Goal: Task Accomplishment & Management: Manage account settings

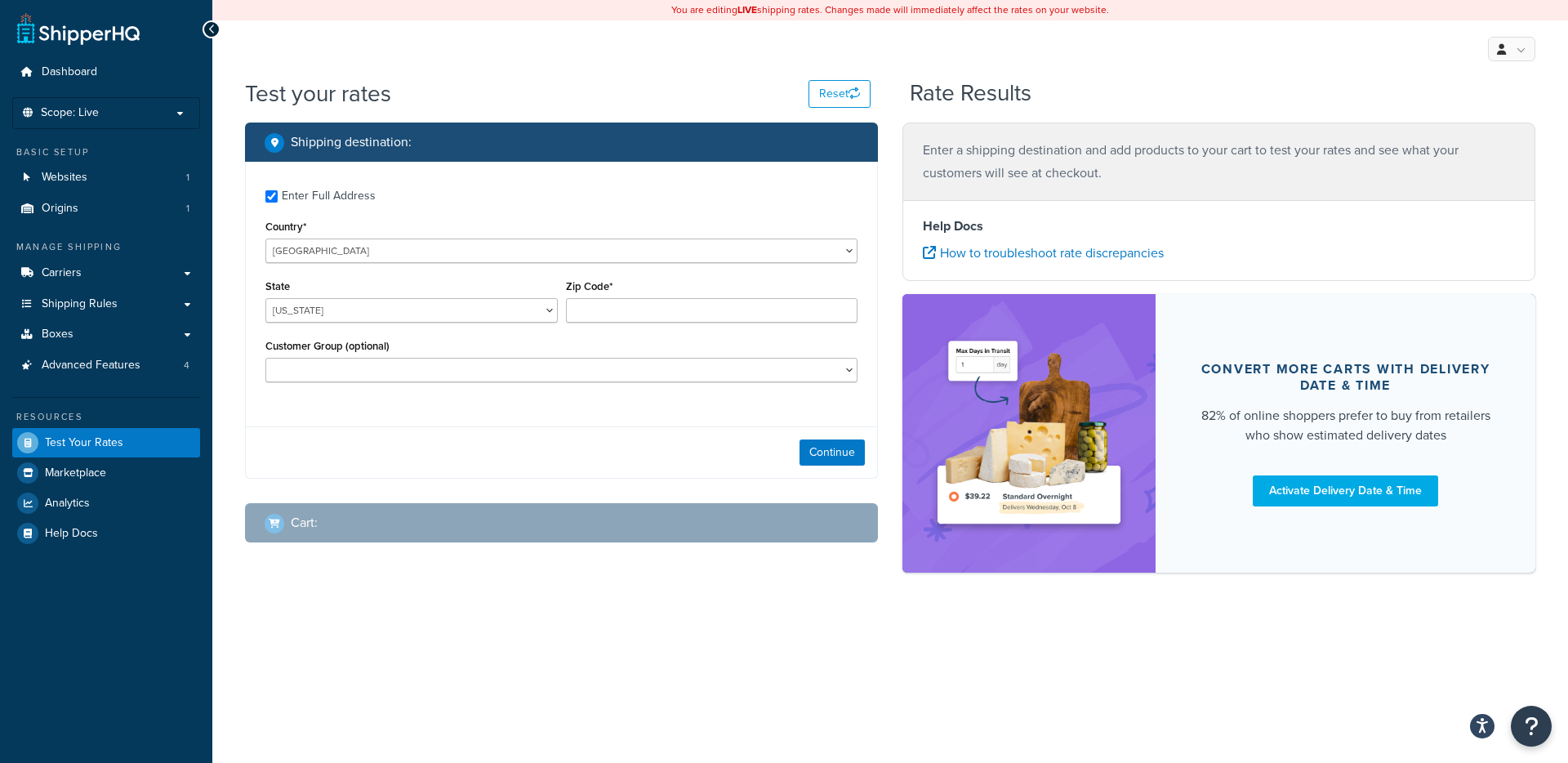
checkbox input "true"
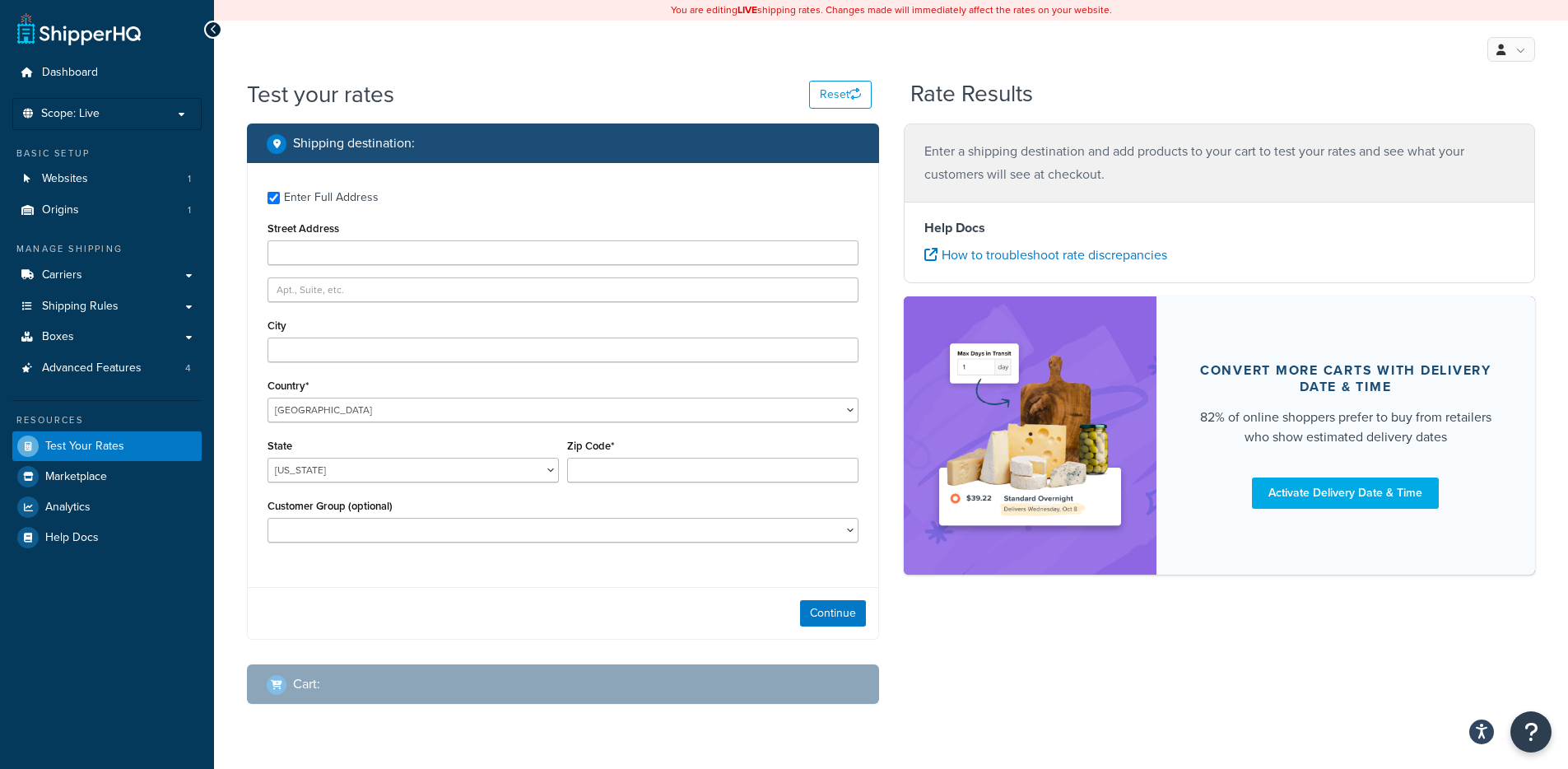
type input "[STREET_ADDRESS]"
type input "[PERSON_NAME] [PERSON_NAME]"
type input "23059"
select select "VA"
select select
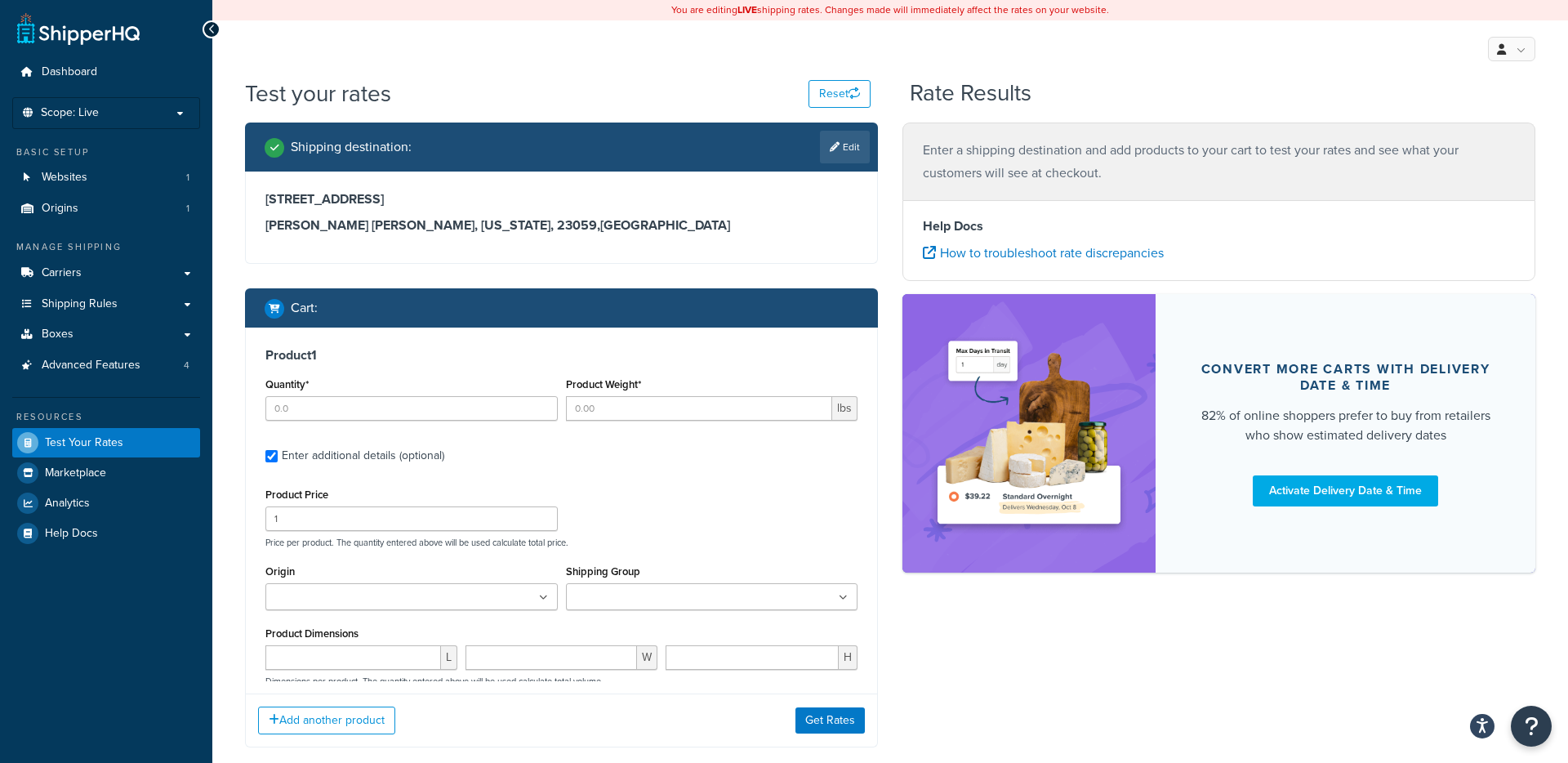
type input "1"
type input "28"
type input "278.99"
type input "12.000000"
type input "9.000000"
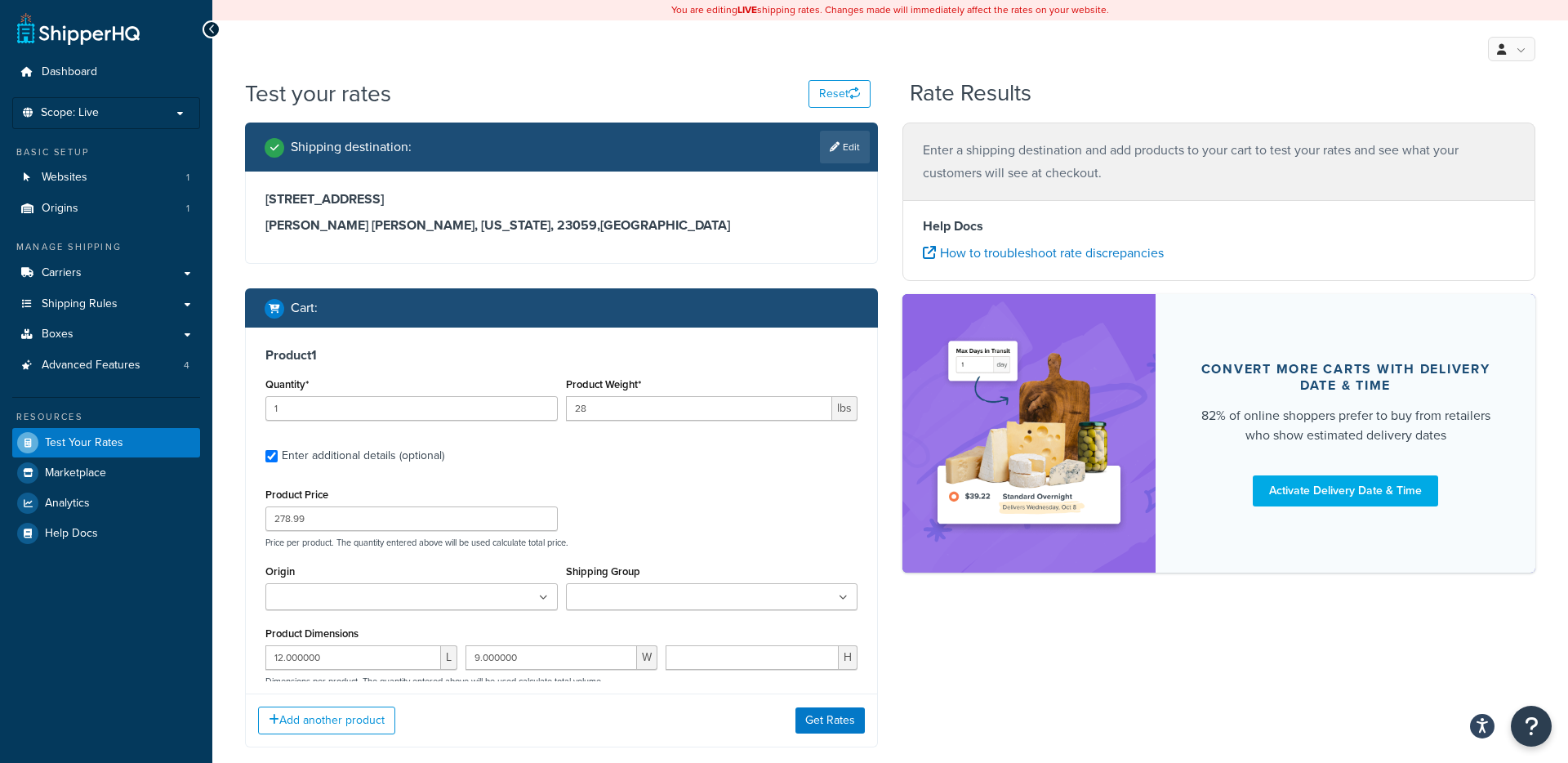
type input "14.000000"
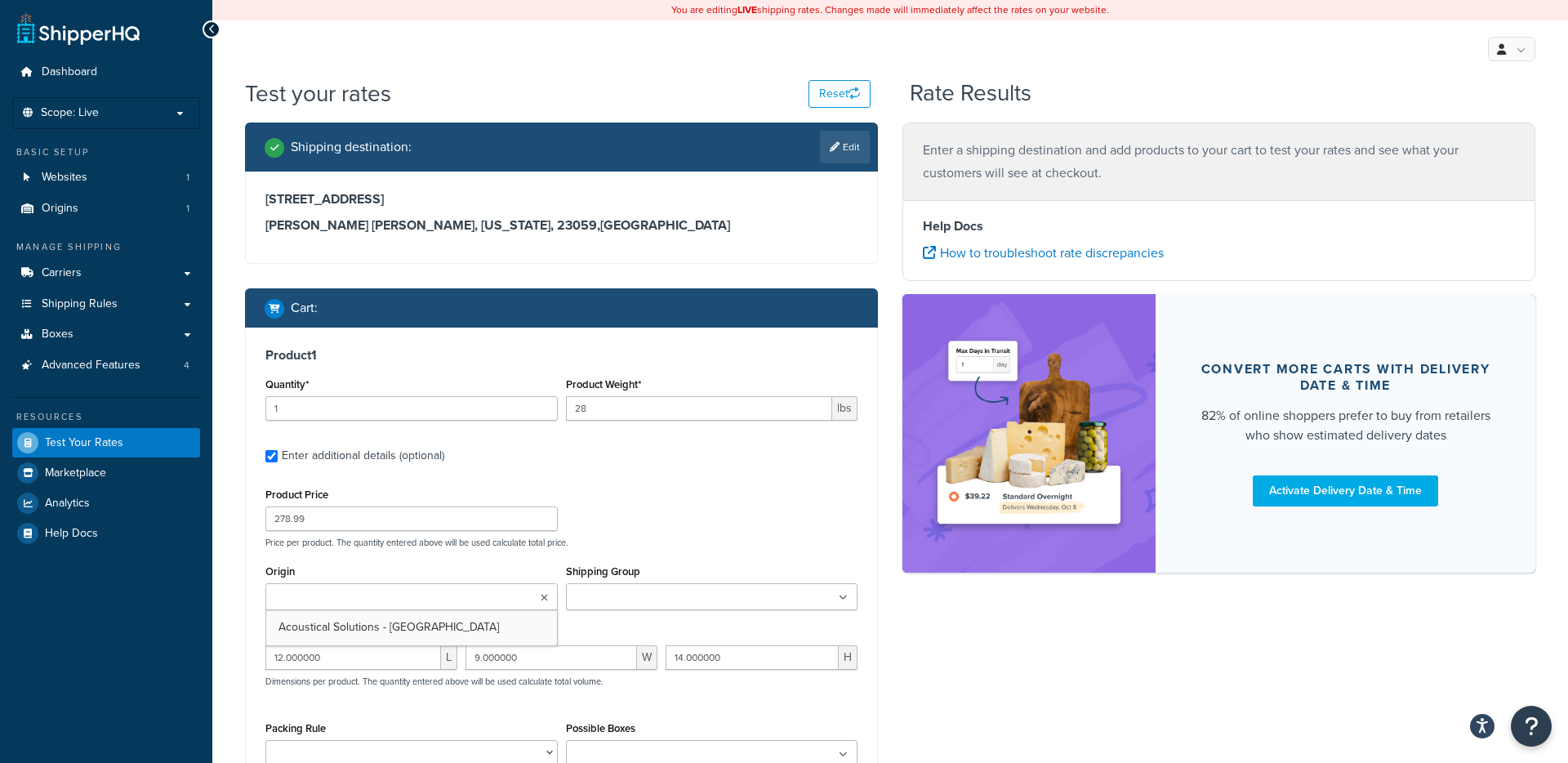
scroll to position [146, 0]
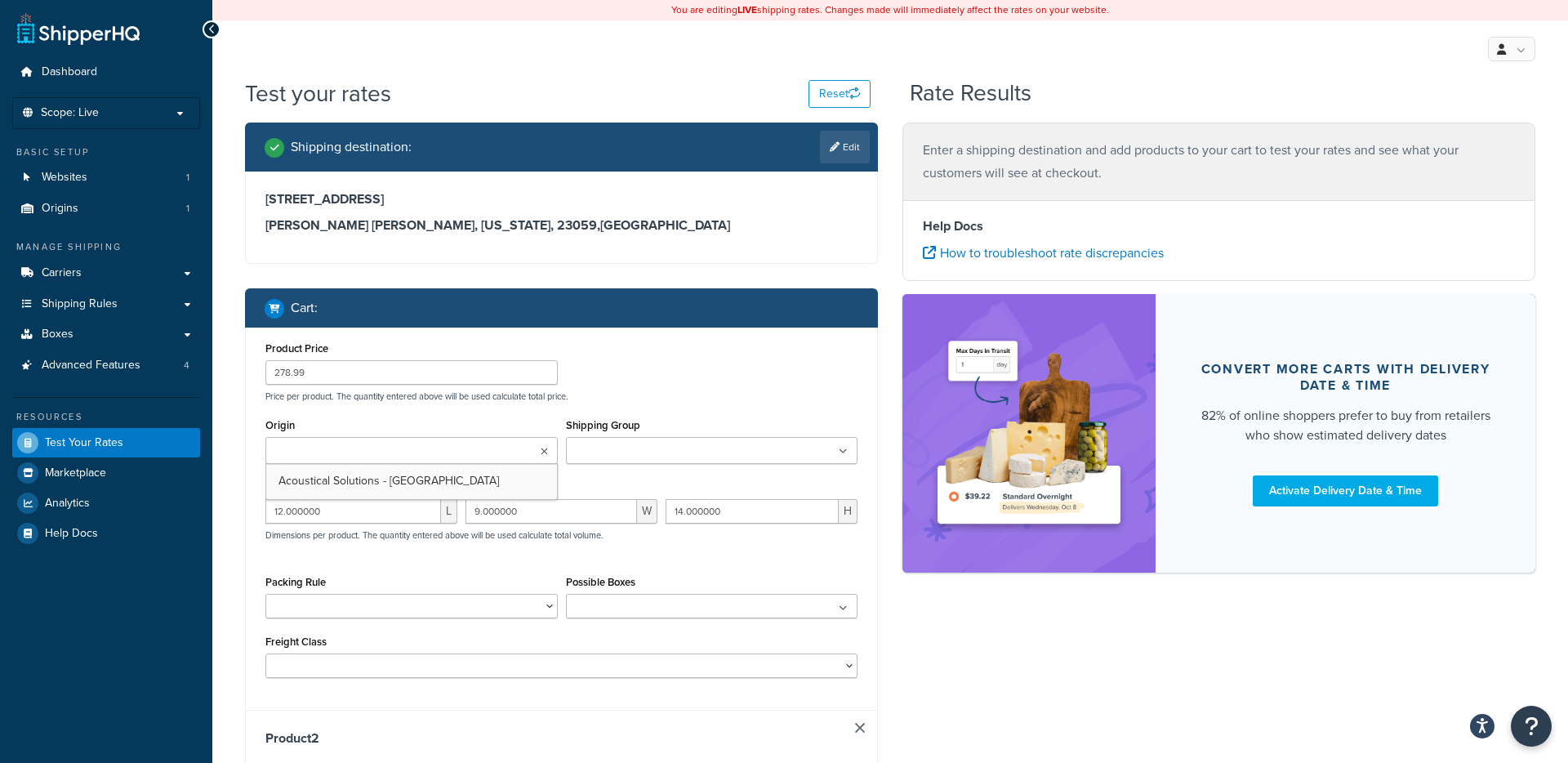
type input "1"
type input "100"
type input "159.99"
type input "48.000000"
type input "8.000000"
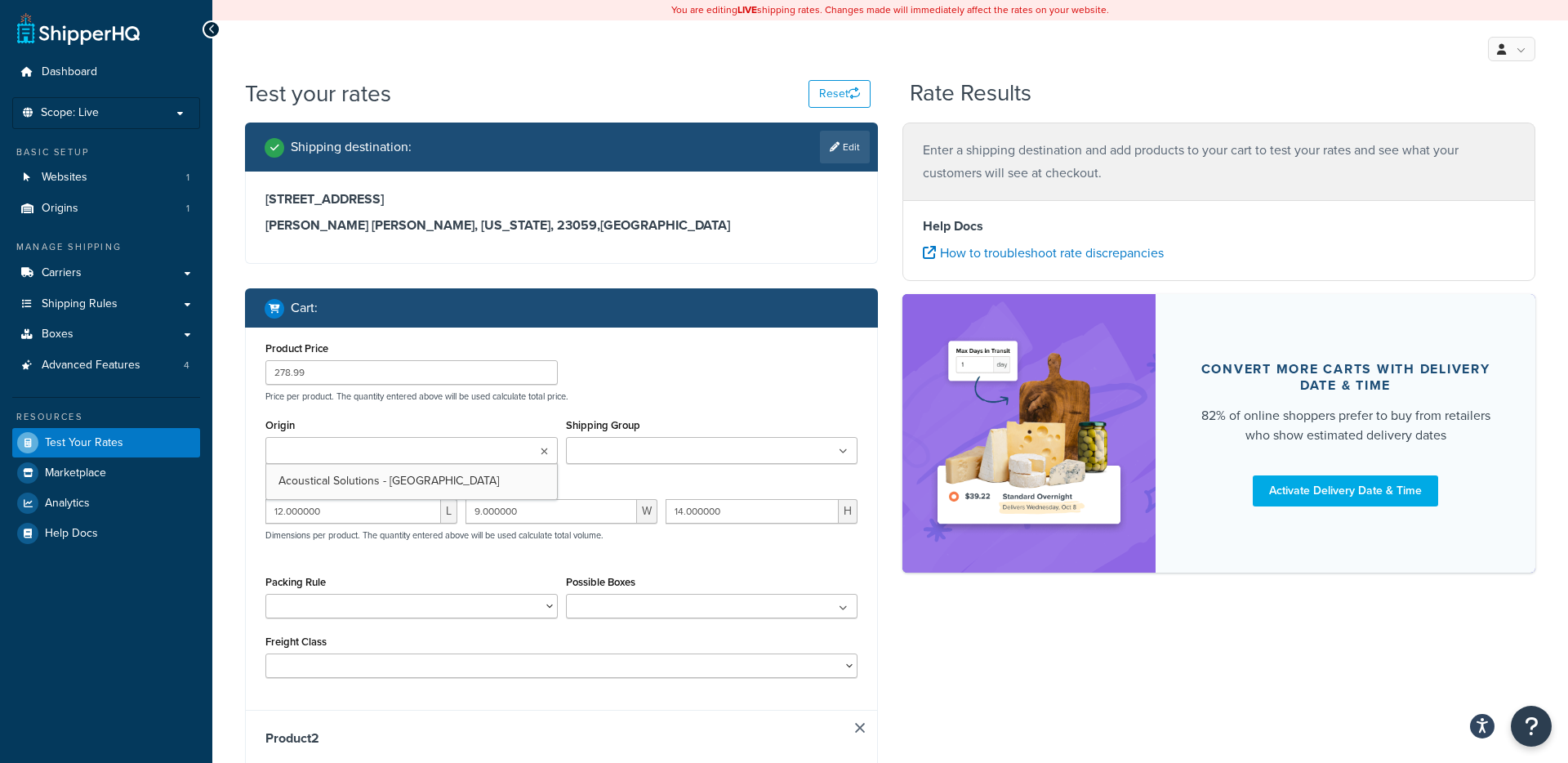
type input "8.000000"
select select "60"
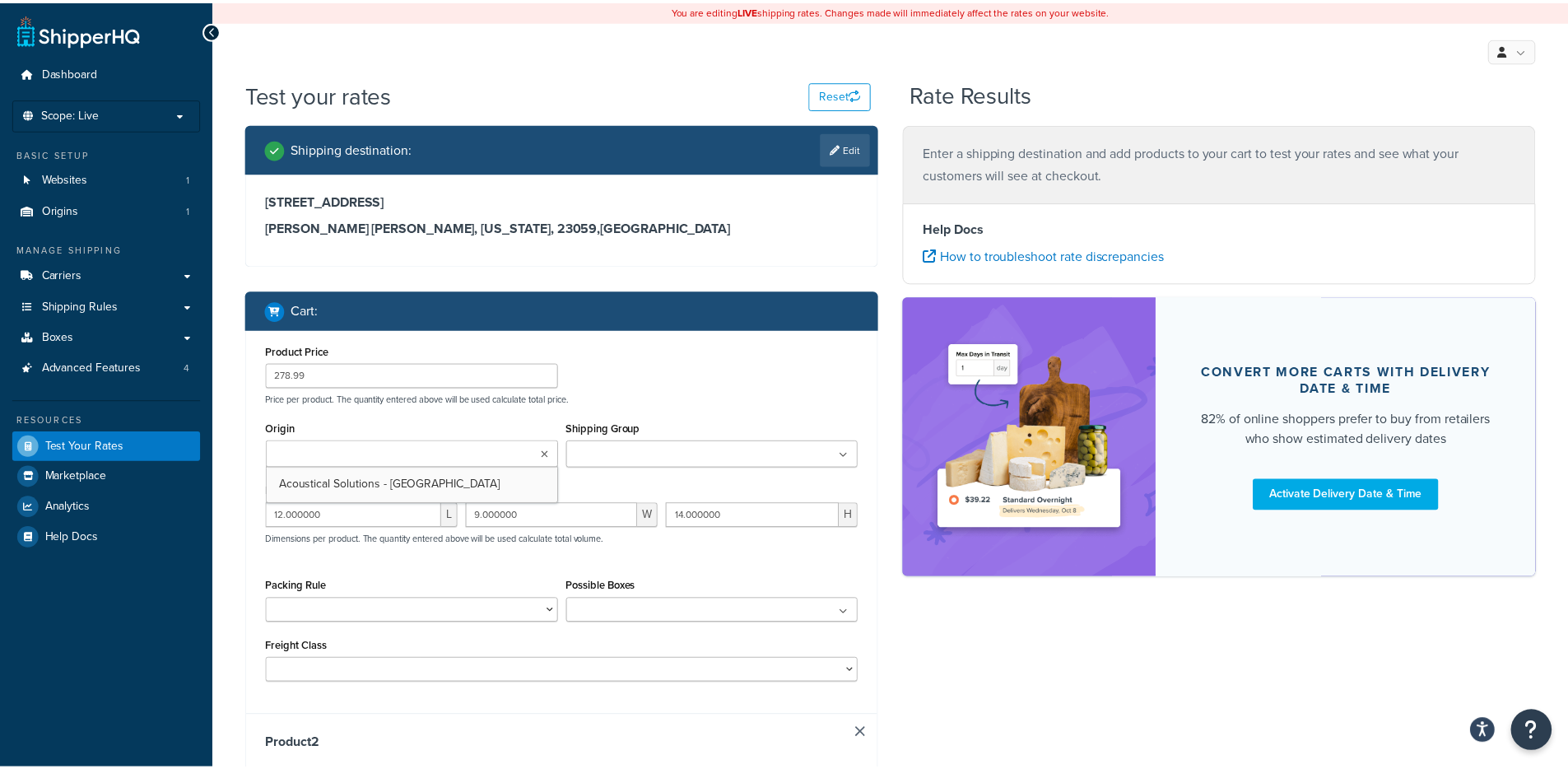
scroll to position [295, 0]
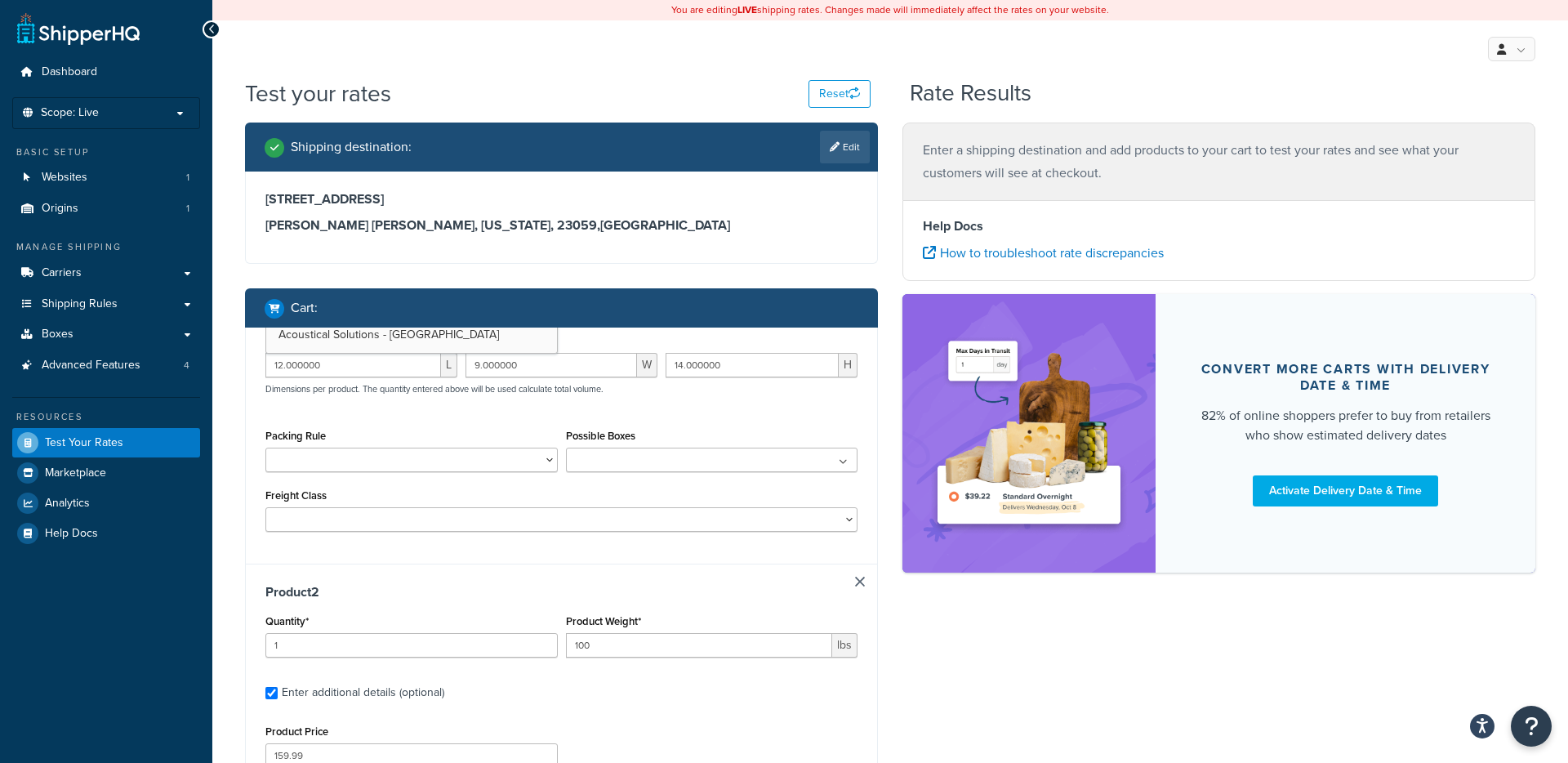
type input "1"
type input "55"
type input "199.99"
type input "12.000000"
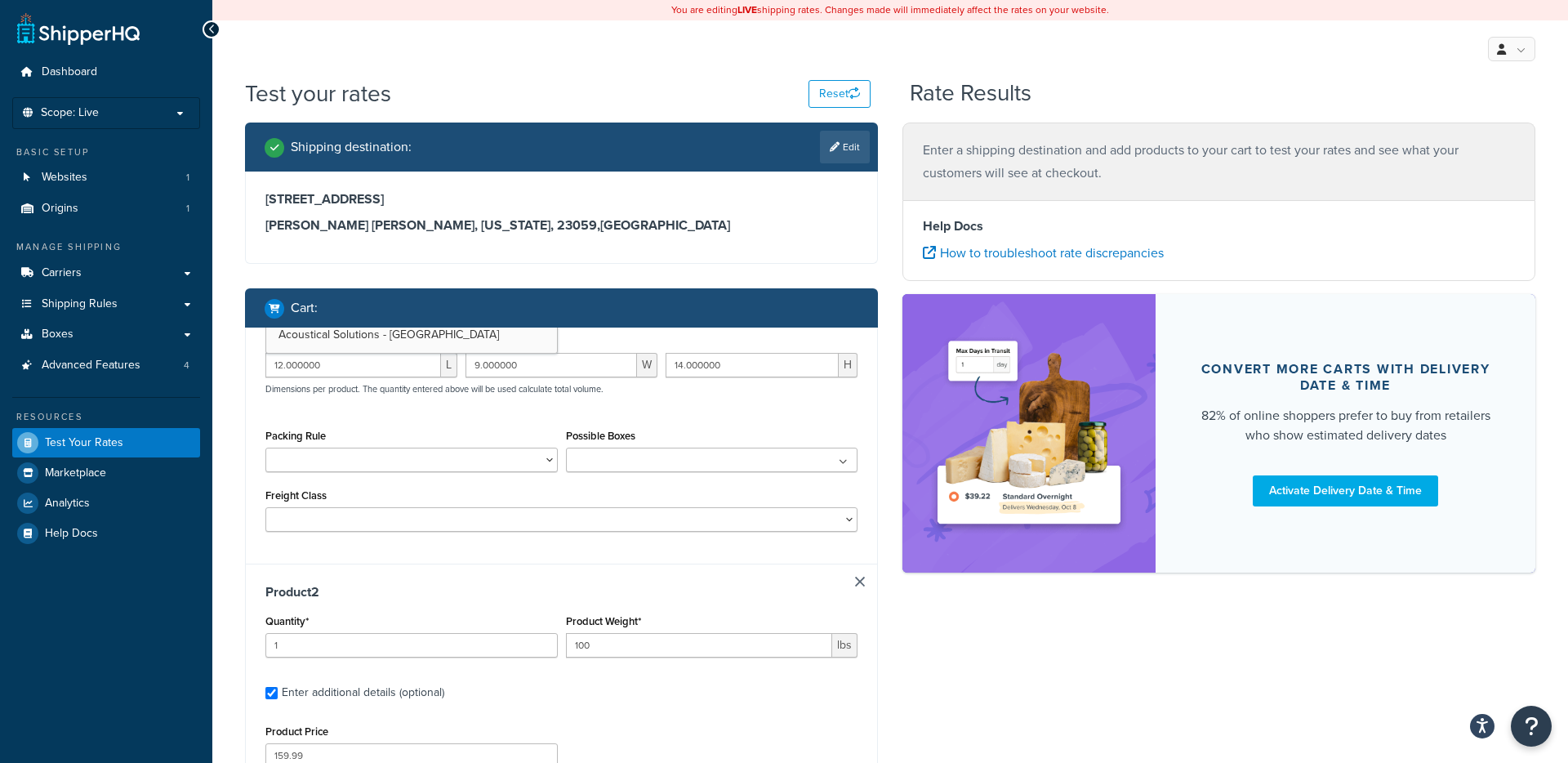
type input "15.000000"
select select "55"
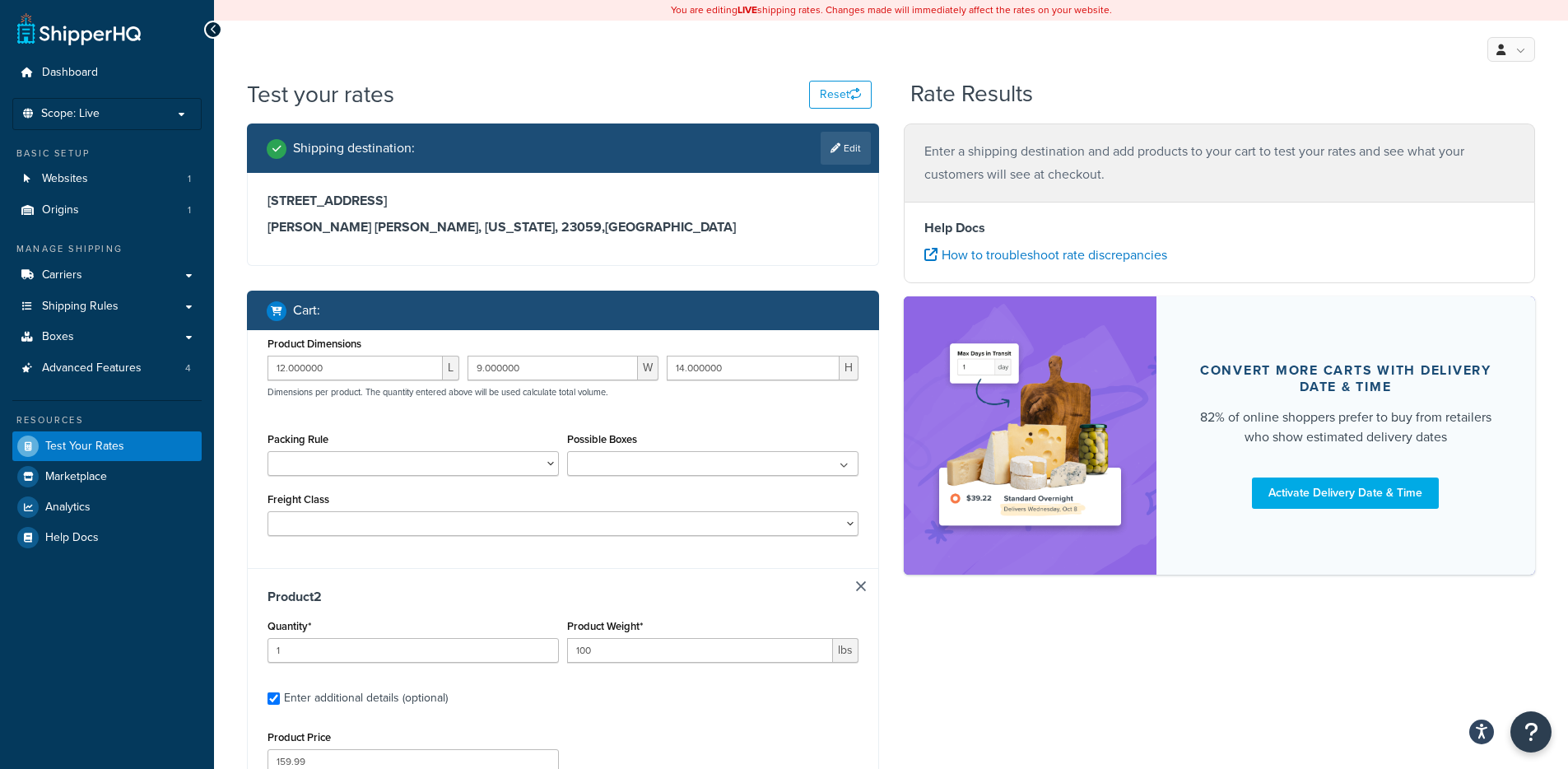
scroll to position [300, 0]
type input "1"
type input "23.2"
type input "364.99"
type input "96.000000"
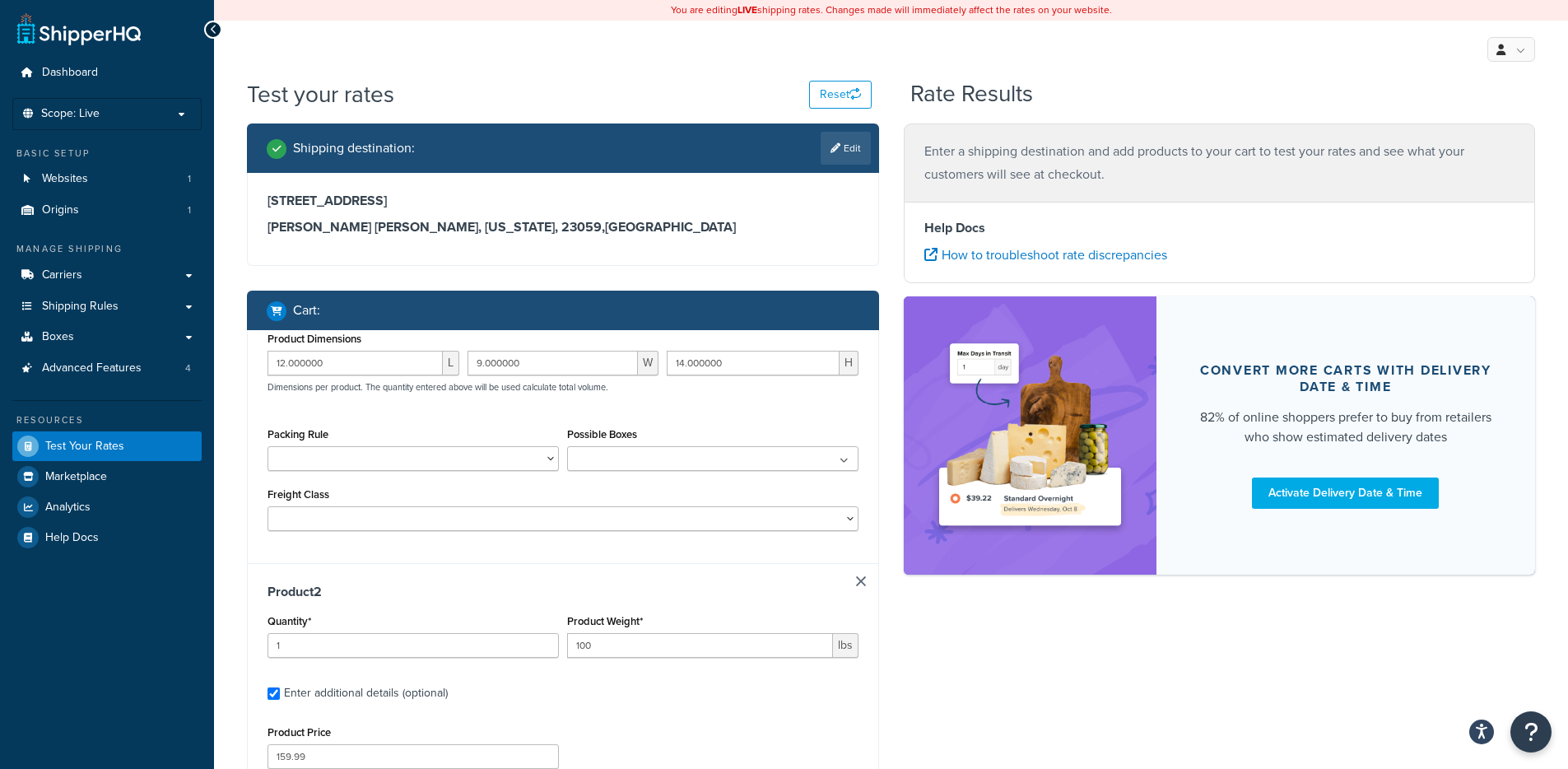
type input "48.000000"
type input "1.000000"
select select "175"
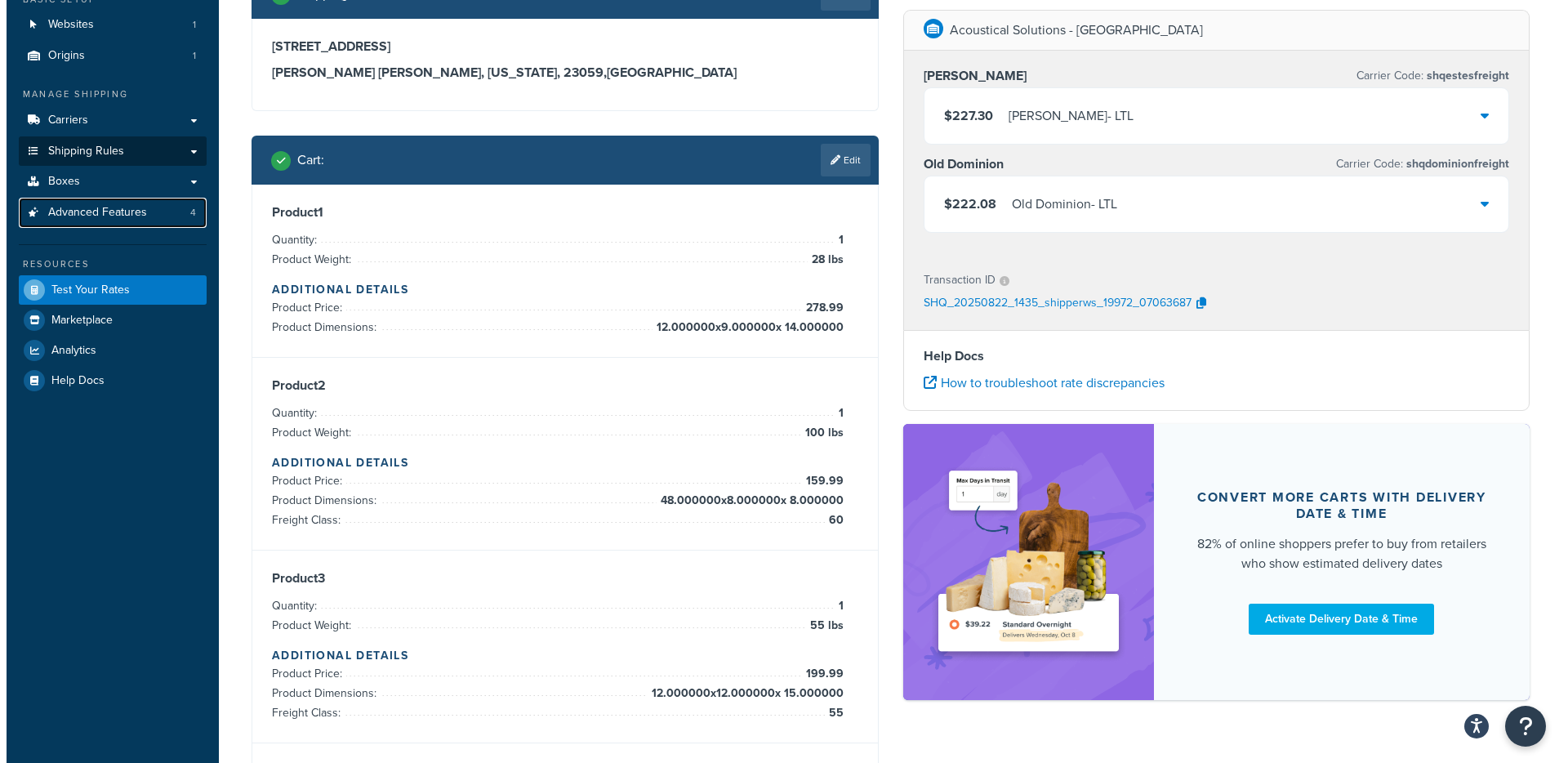
scroll to position [0, 0]
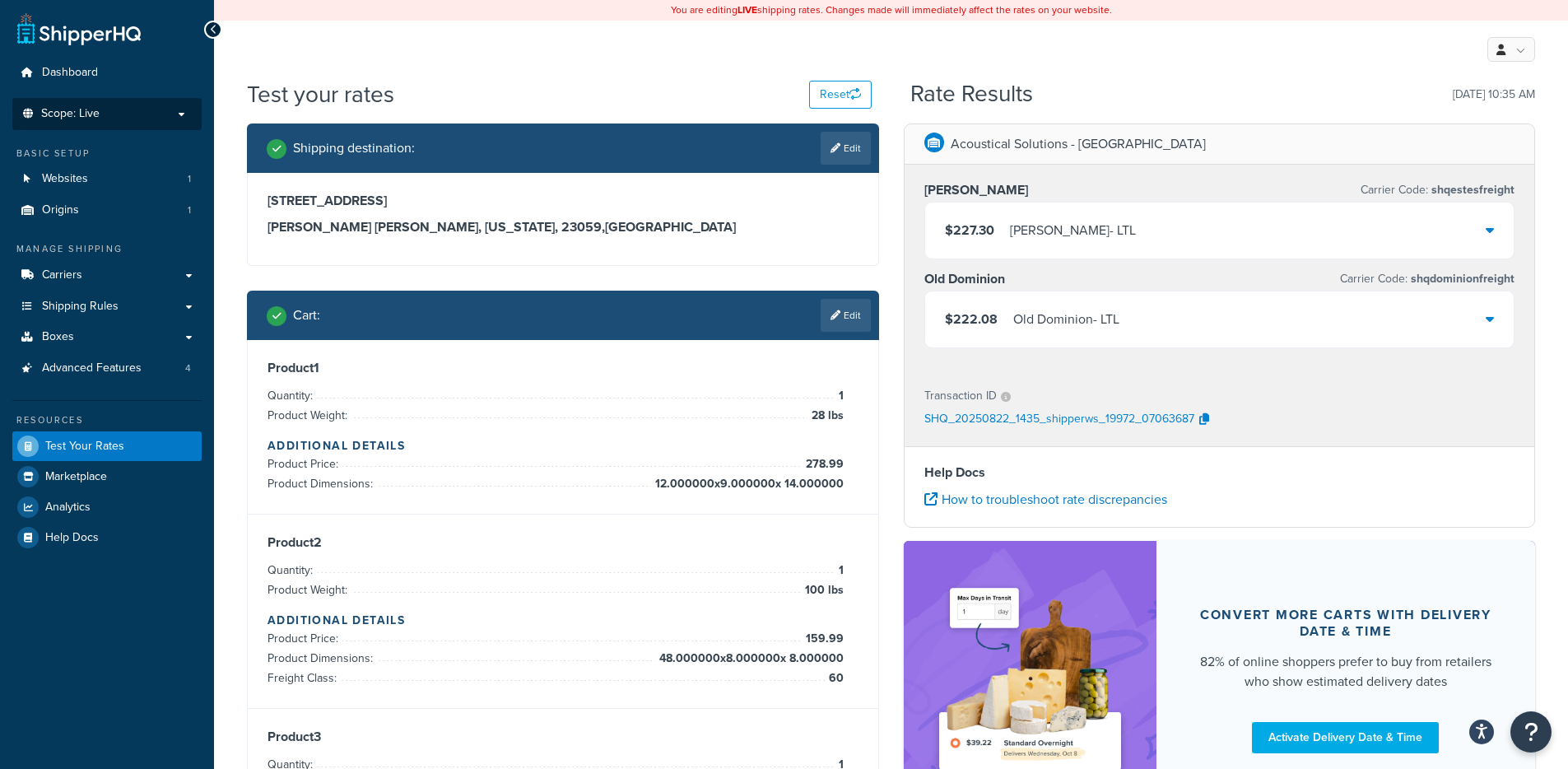
click at [144, 125] on li "Scope: Live" at bounding box center [107, 113] width 189 height 33
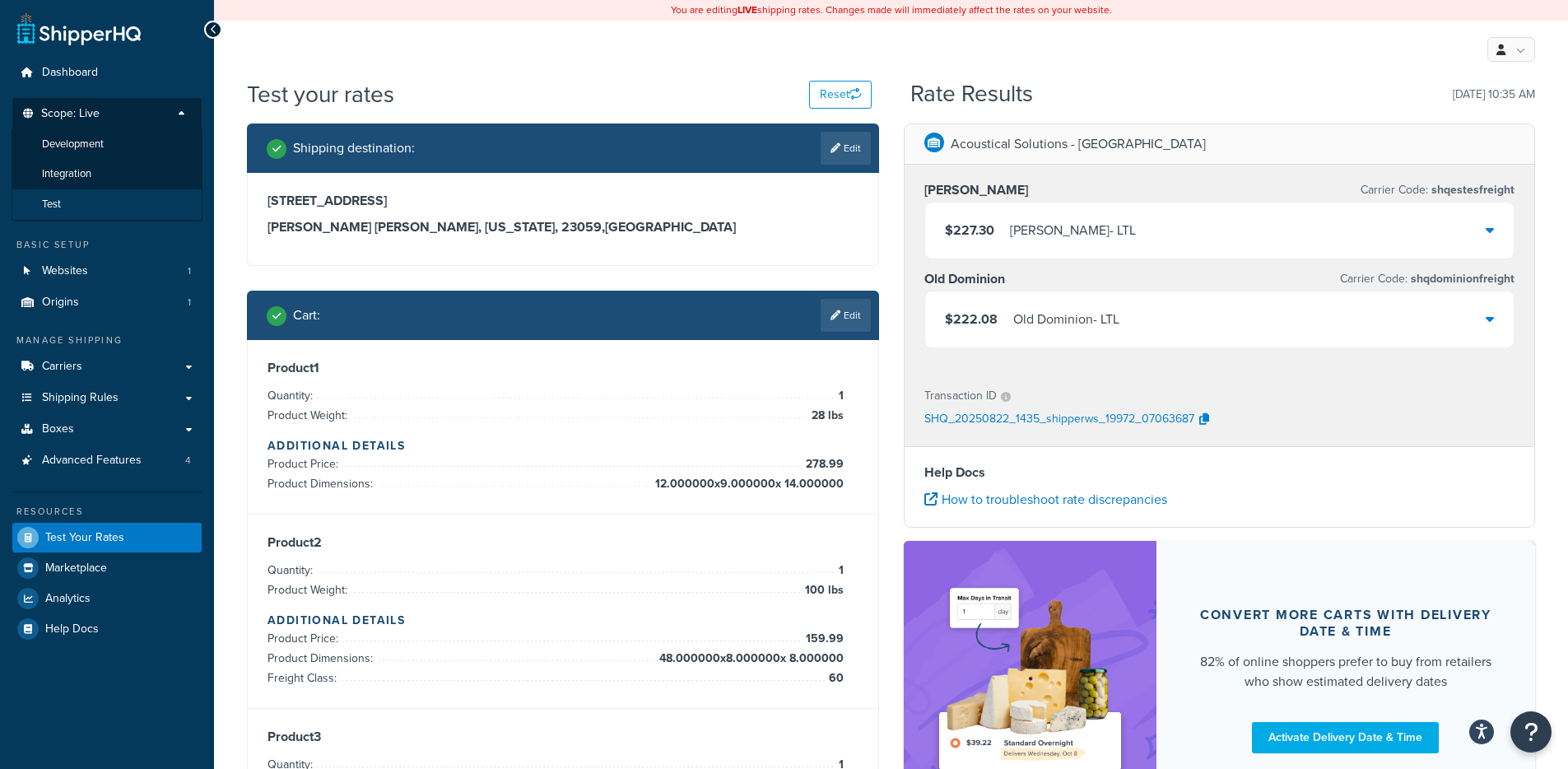
click at [83, 193] on li "Test" at bounding box center [107, 204] width 191 height 31
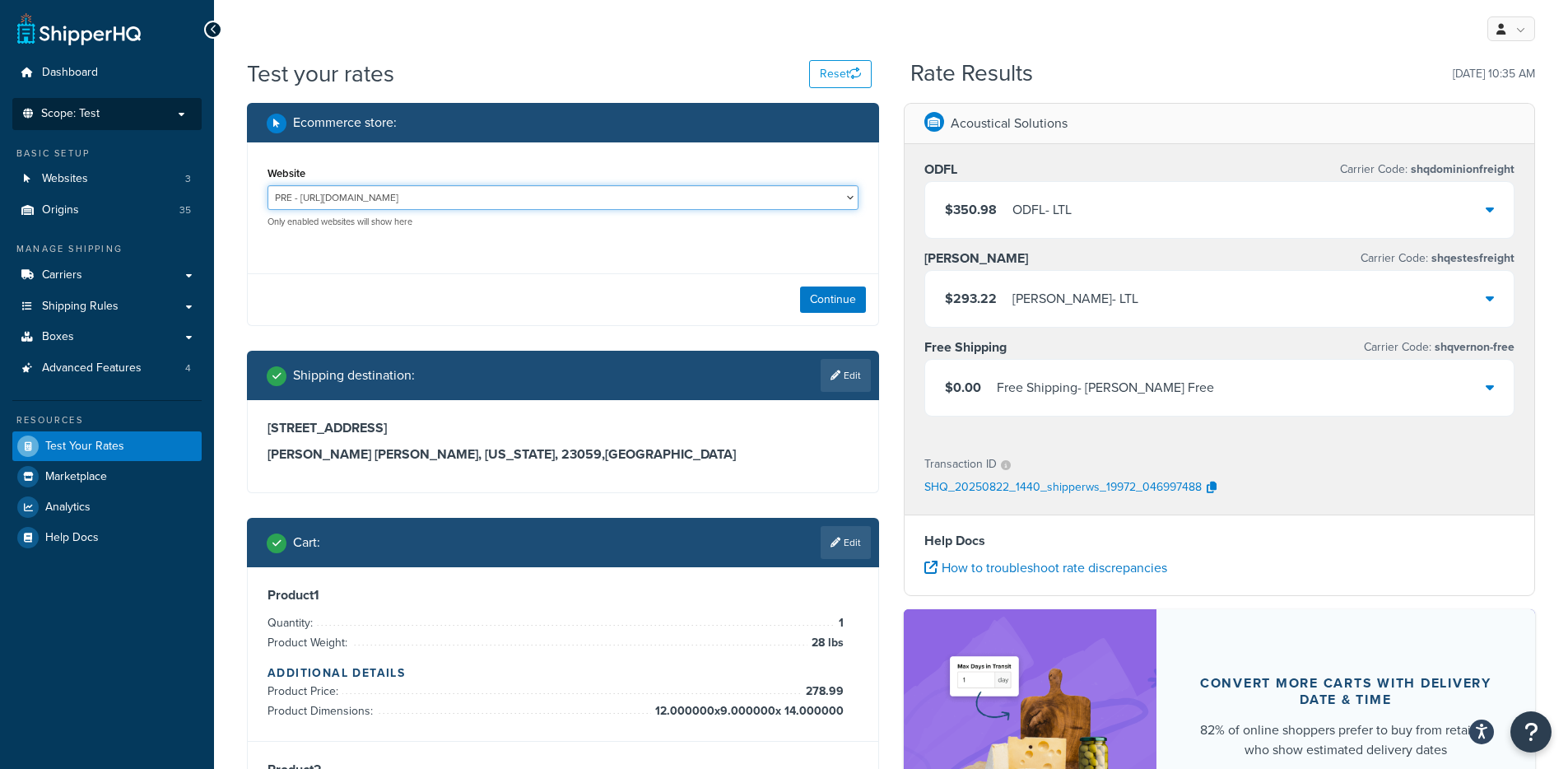
click at [470, 191] on select "PRE - https://acousticalsolutions.p.tomandco.uk/ UAT - https://acousticalsoluti…" at bounding box center [562, 197] width 591 height 25
select select "98087aca2f65ba989e977764dcadb8fa"
click at [267, 185] on select "PRE - https://acousticalsolutions.p.tomandco.uk/ UAT - https://acousticalsoluti…" at bounding box center [562, 197] width 591 height 25
click at [820, 292] on button "Continue" at bounding box center [832, 300] width 66 height 27
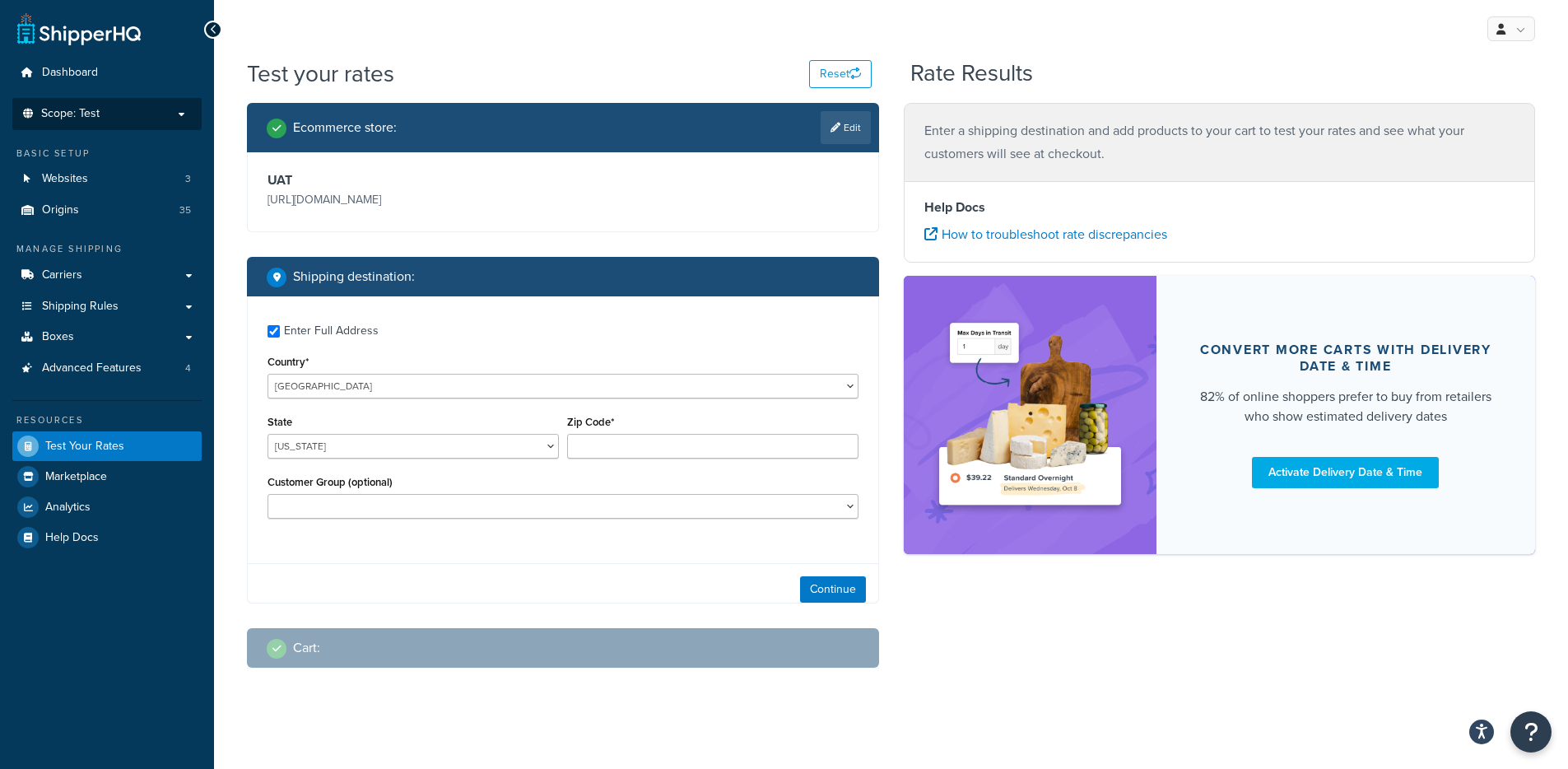
checkbox input "true"
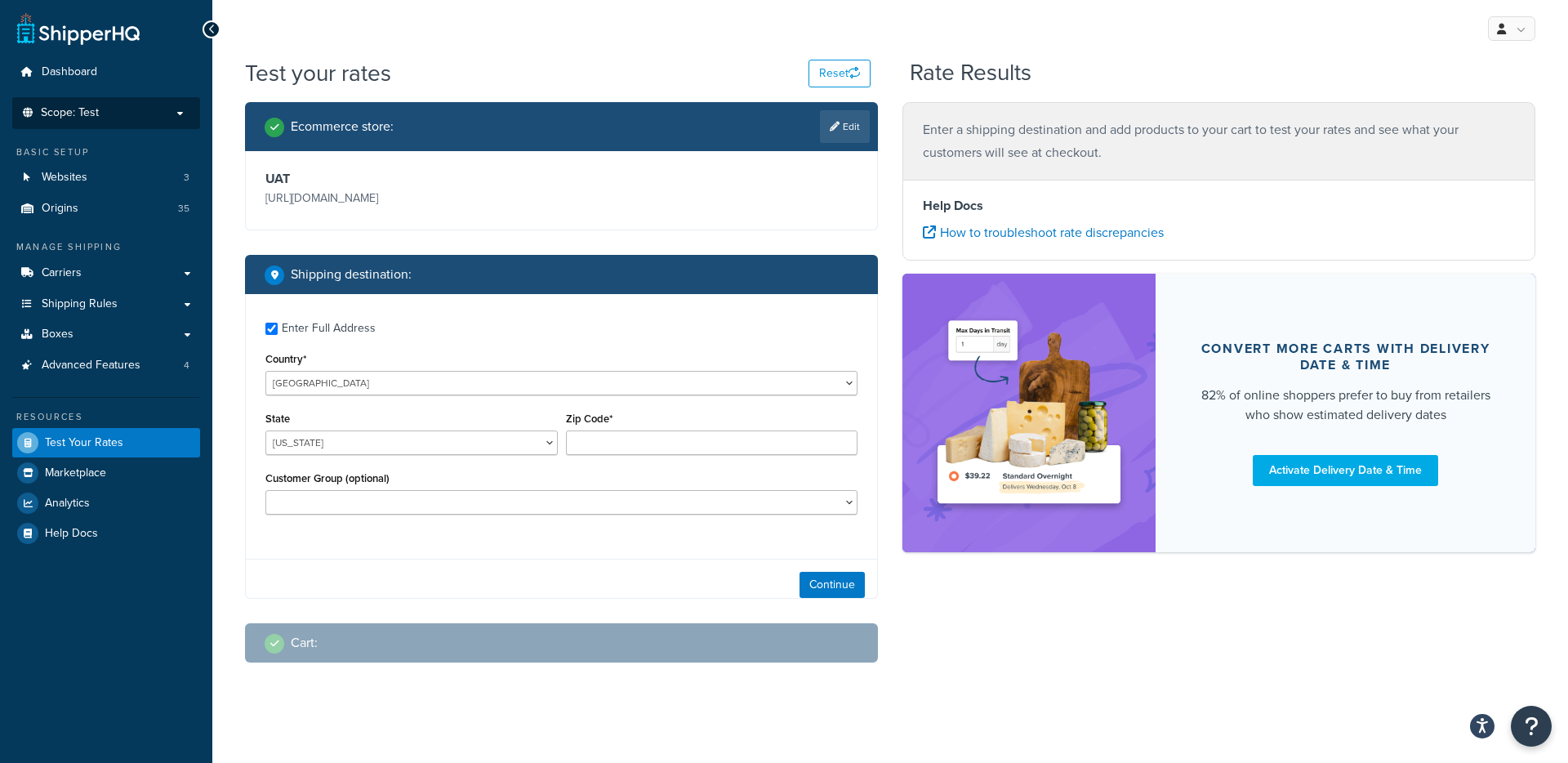
type input "23059"
select select "VA"
select select
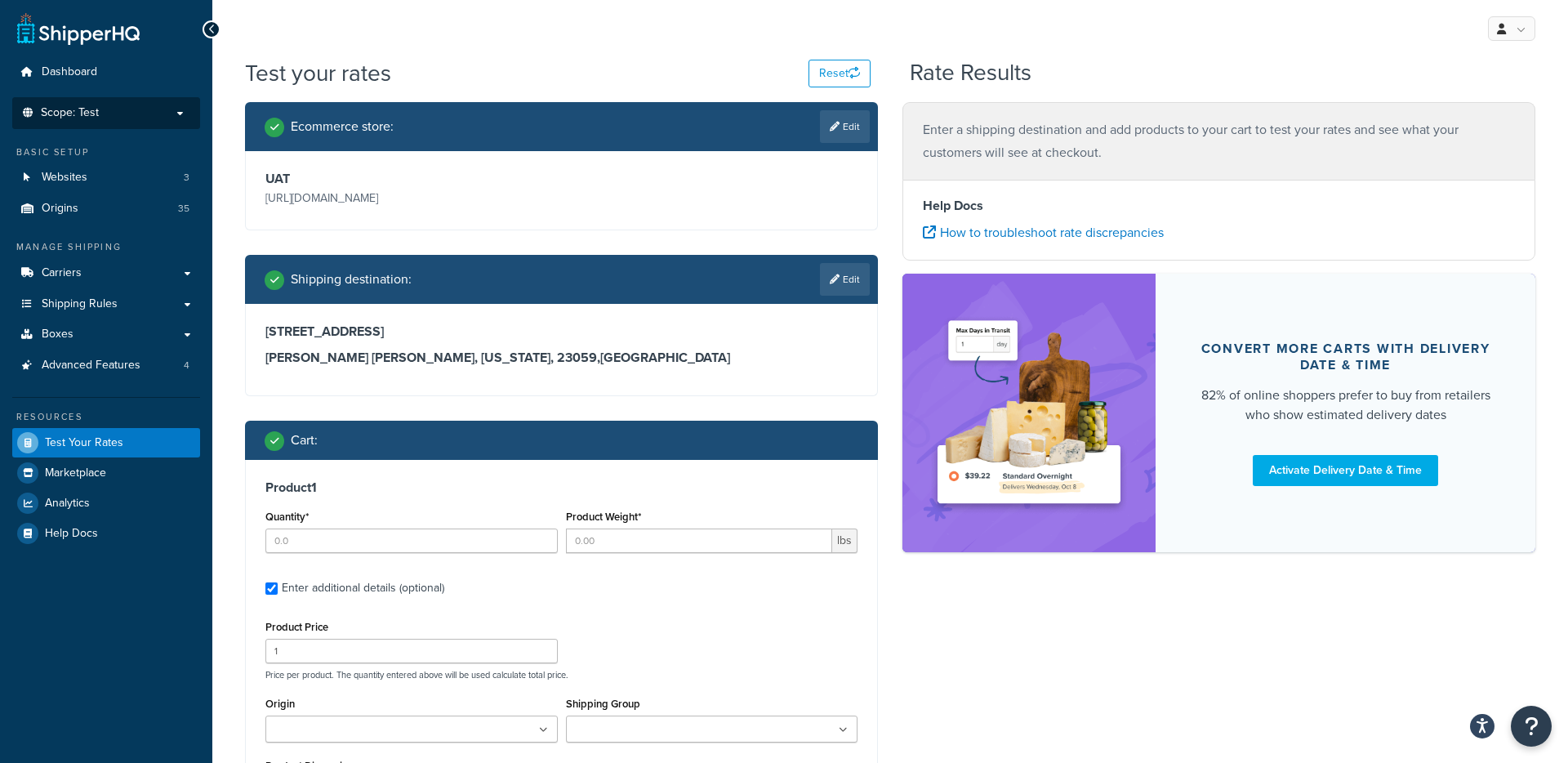
type input "1"
type input "28"
type input "278.99"
type input "12.000000"
type input "9.000000"
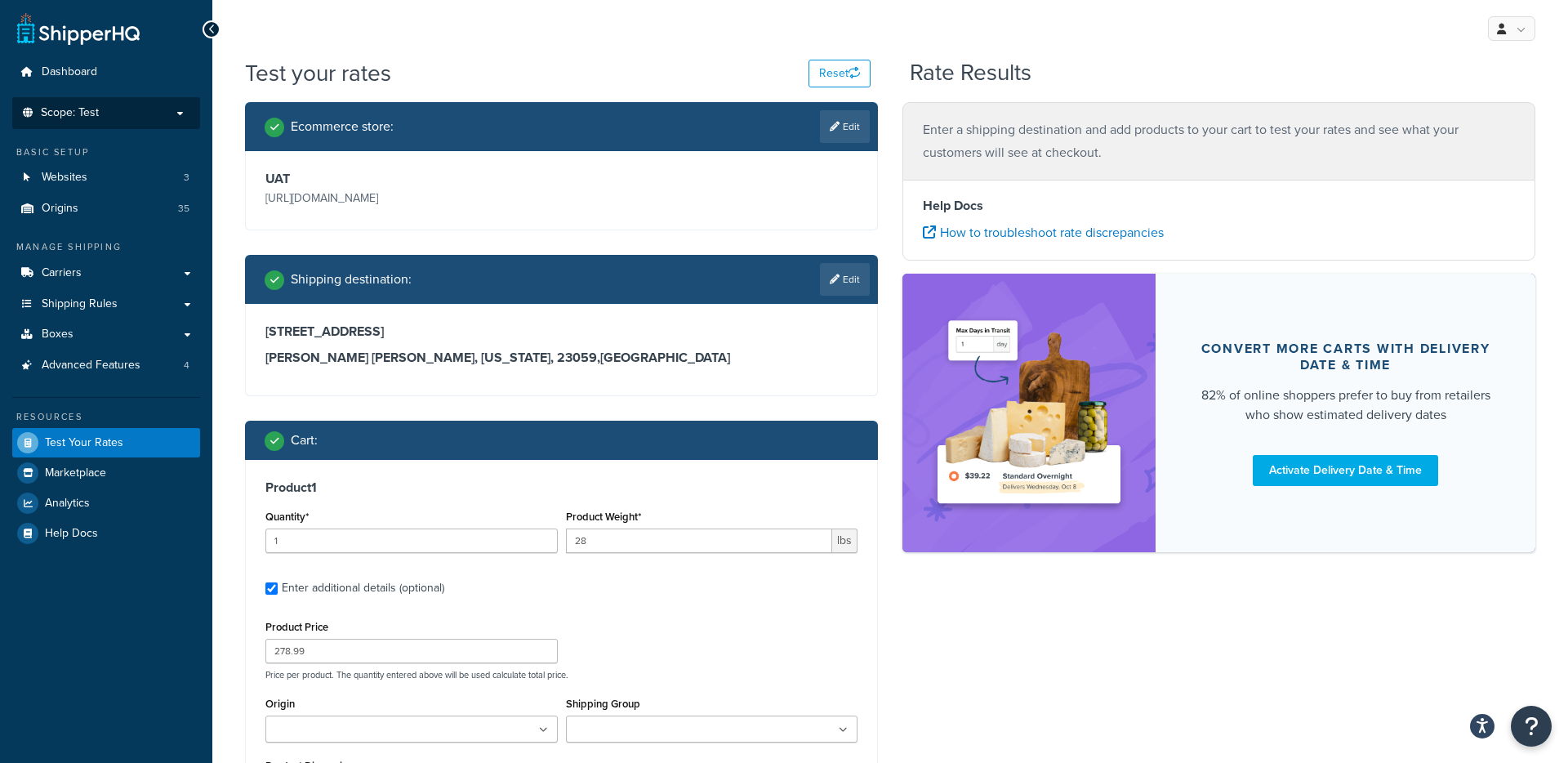
type input "14.000000"
type input "1"
type input "100"
type input "159.99"
type input "48.000000"
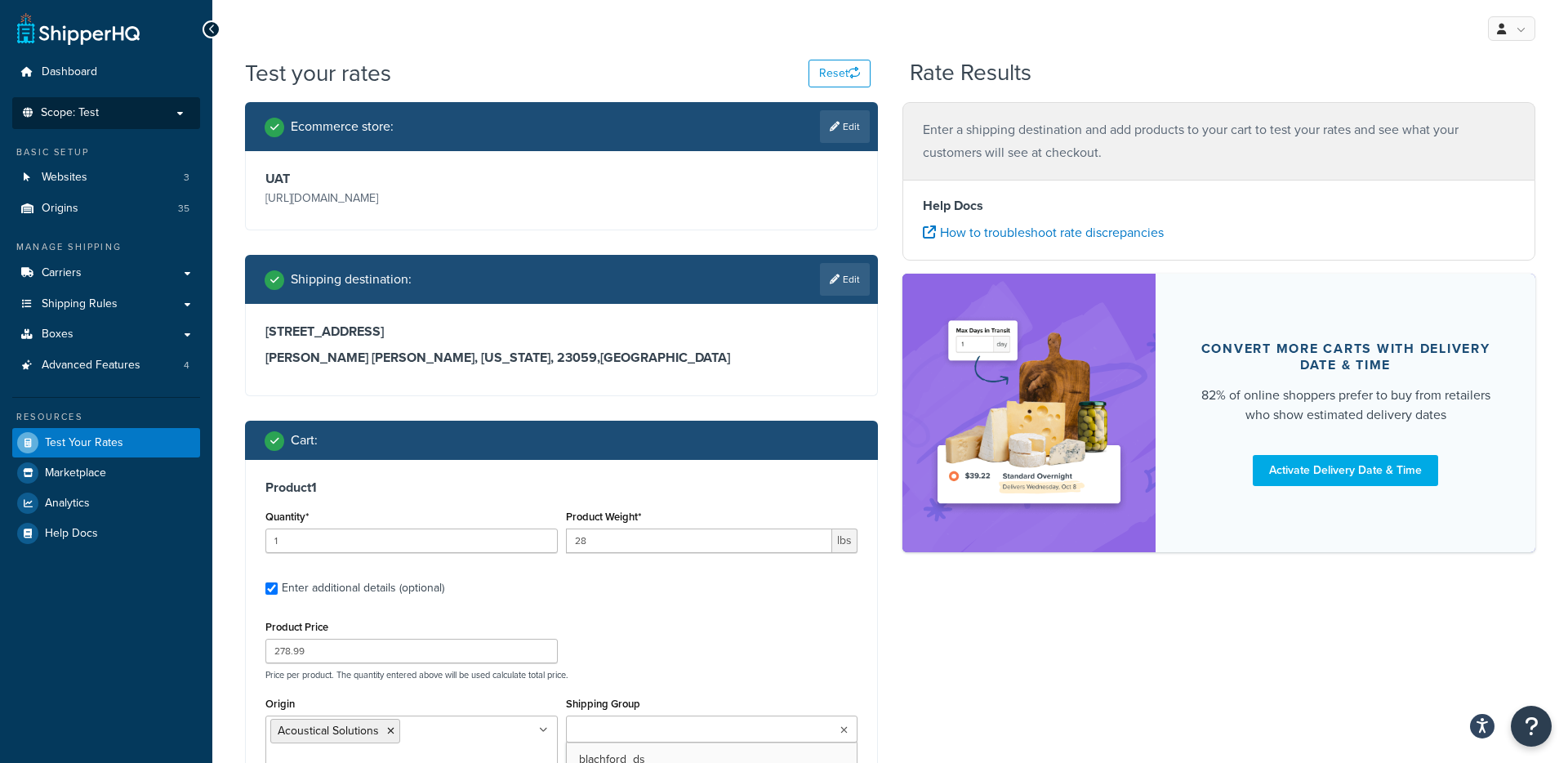
type input "8.000000"
select select "60"
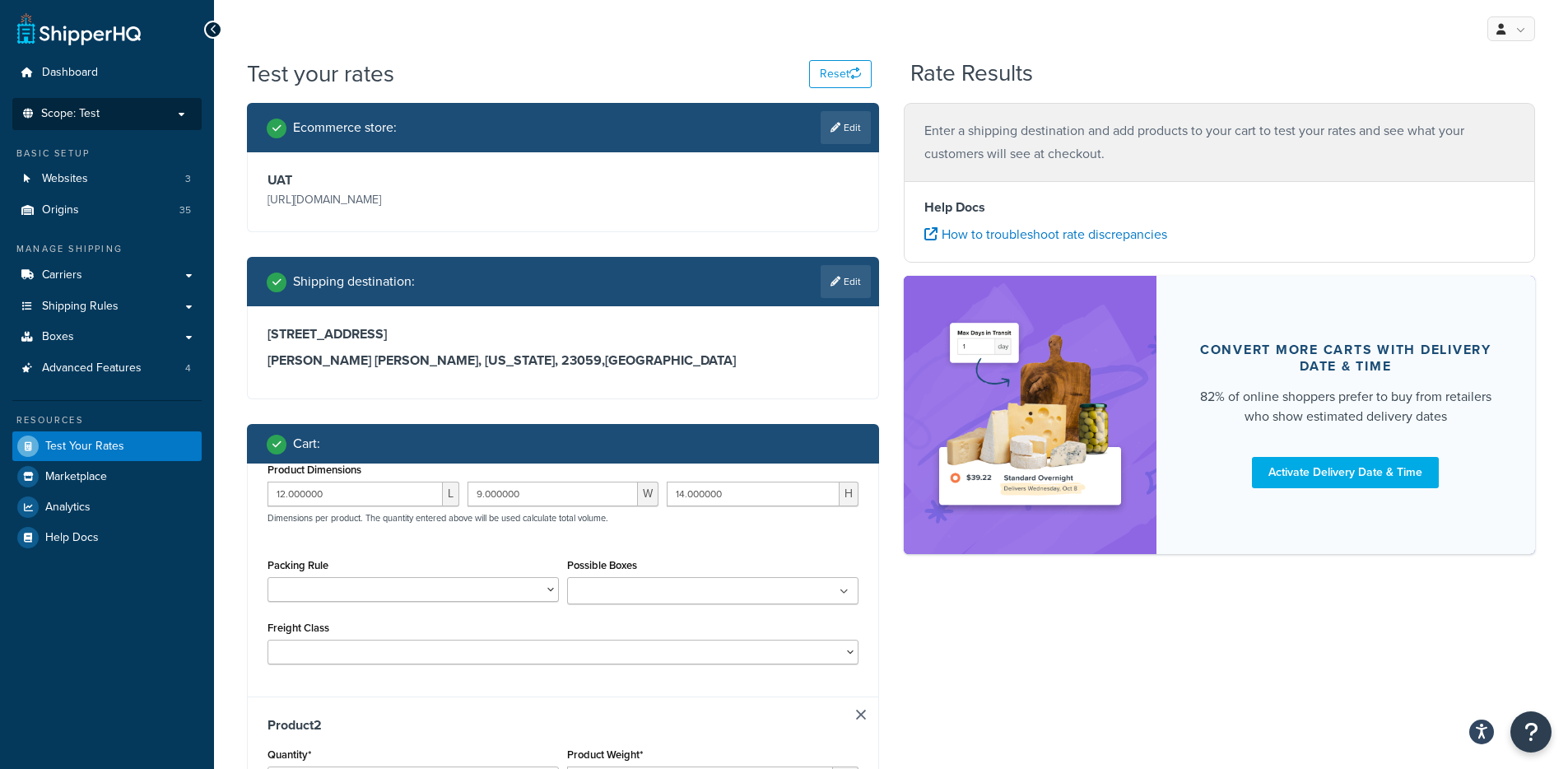
type input "1"
type input "55"
type input "199.99"
type input "12.000000"
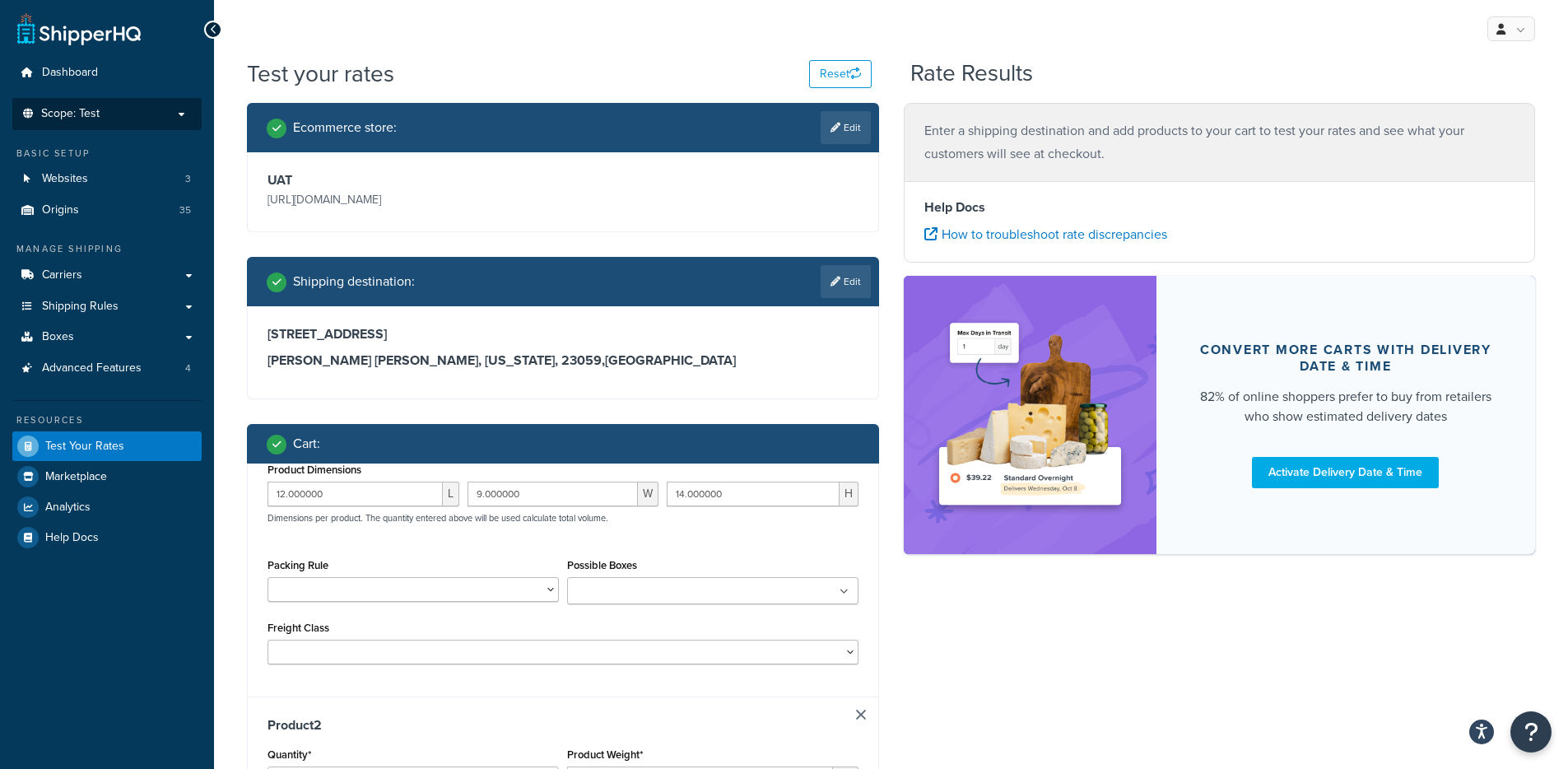
type input "15.000000"
select select "55"
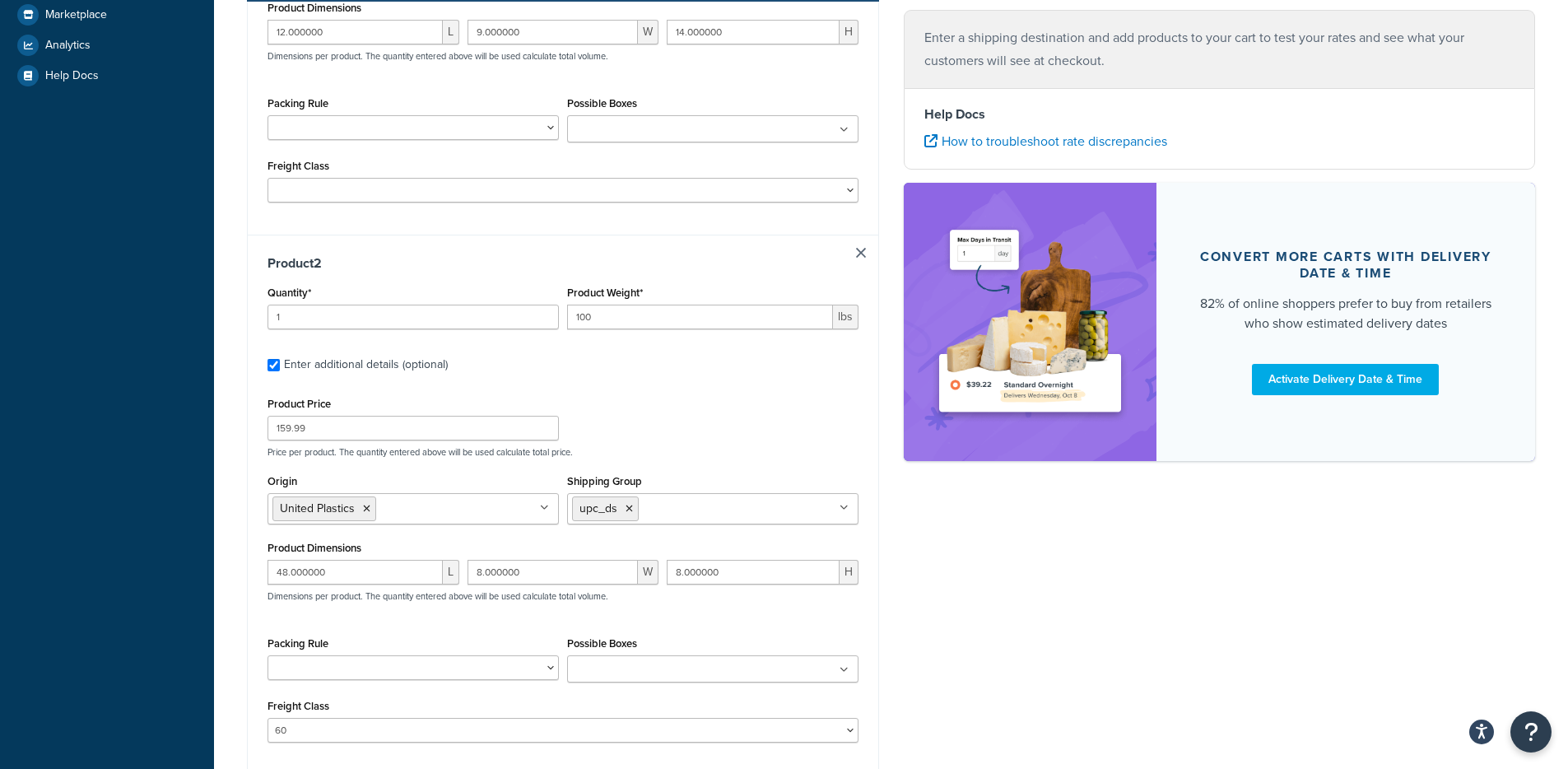
scroll to position [77, 0]
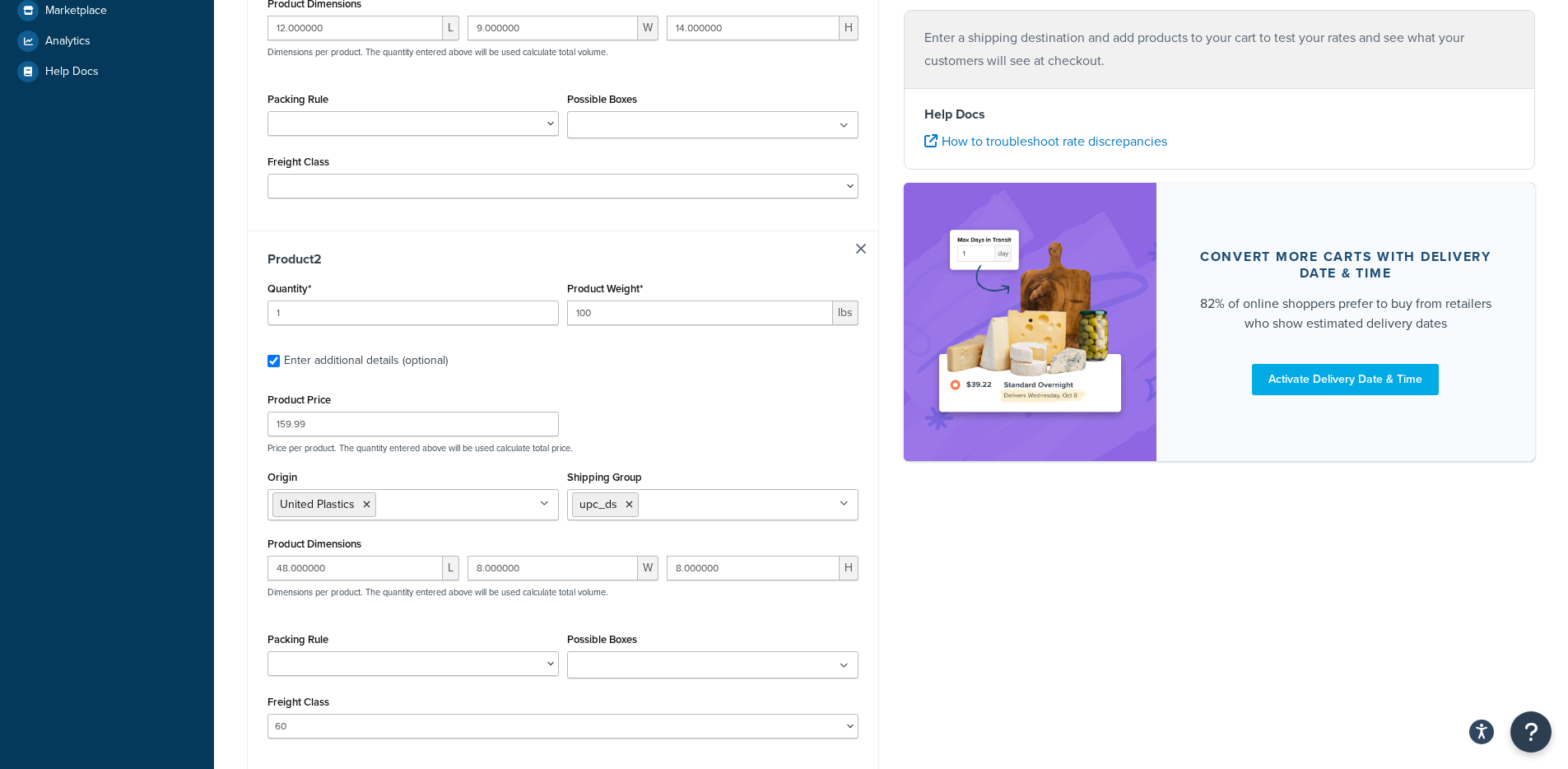
type input "1"
type input "23.2"
type input "364.99"
type input "96.000000"
type input "48.000000"
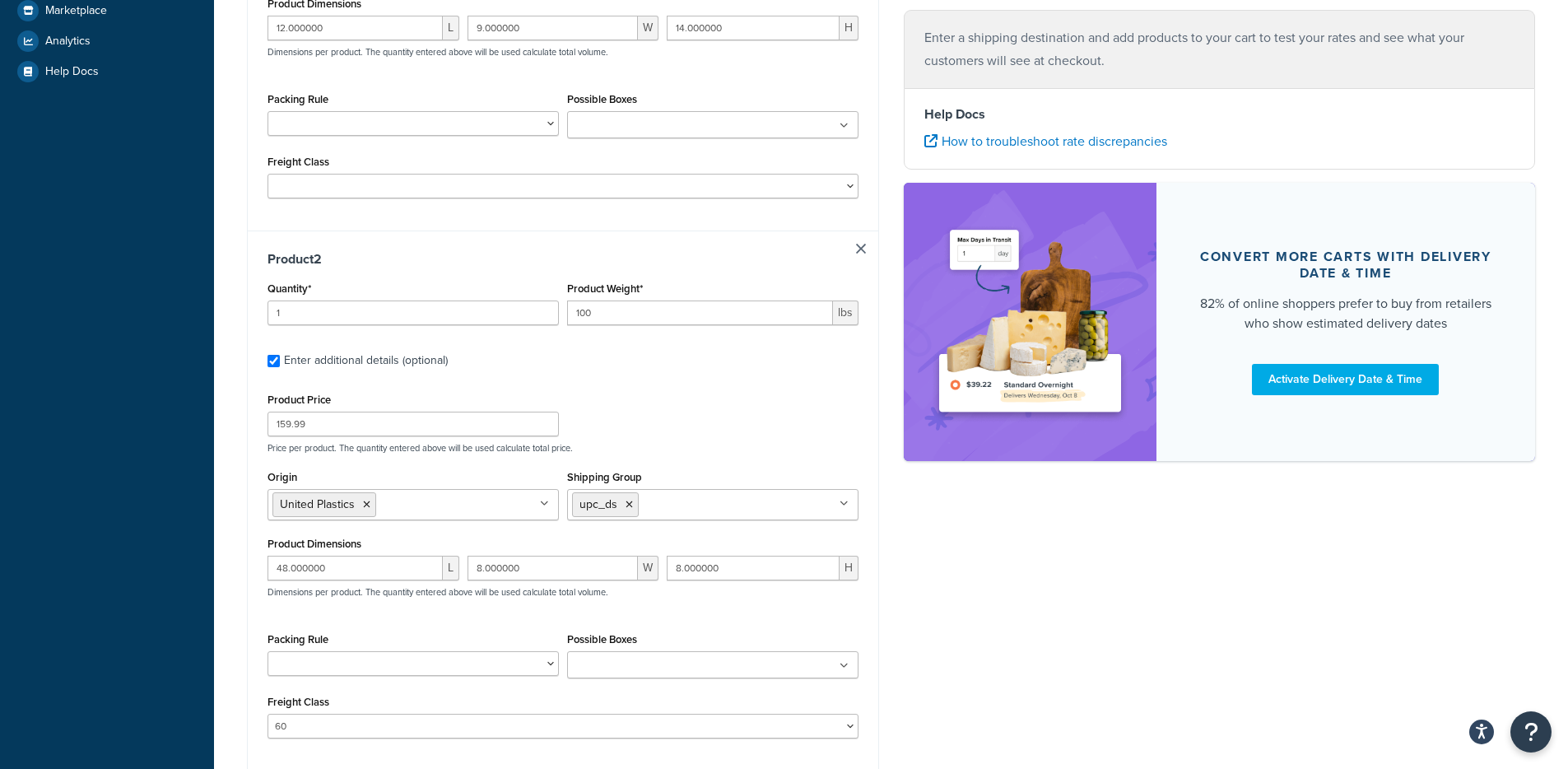
type input "1.000000"
select select "175"
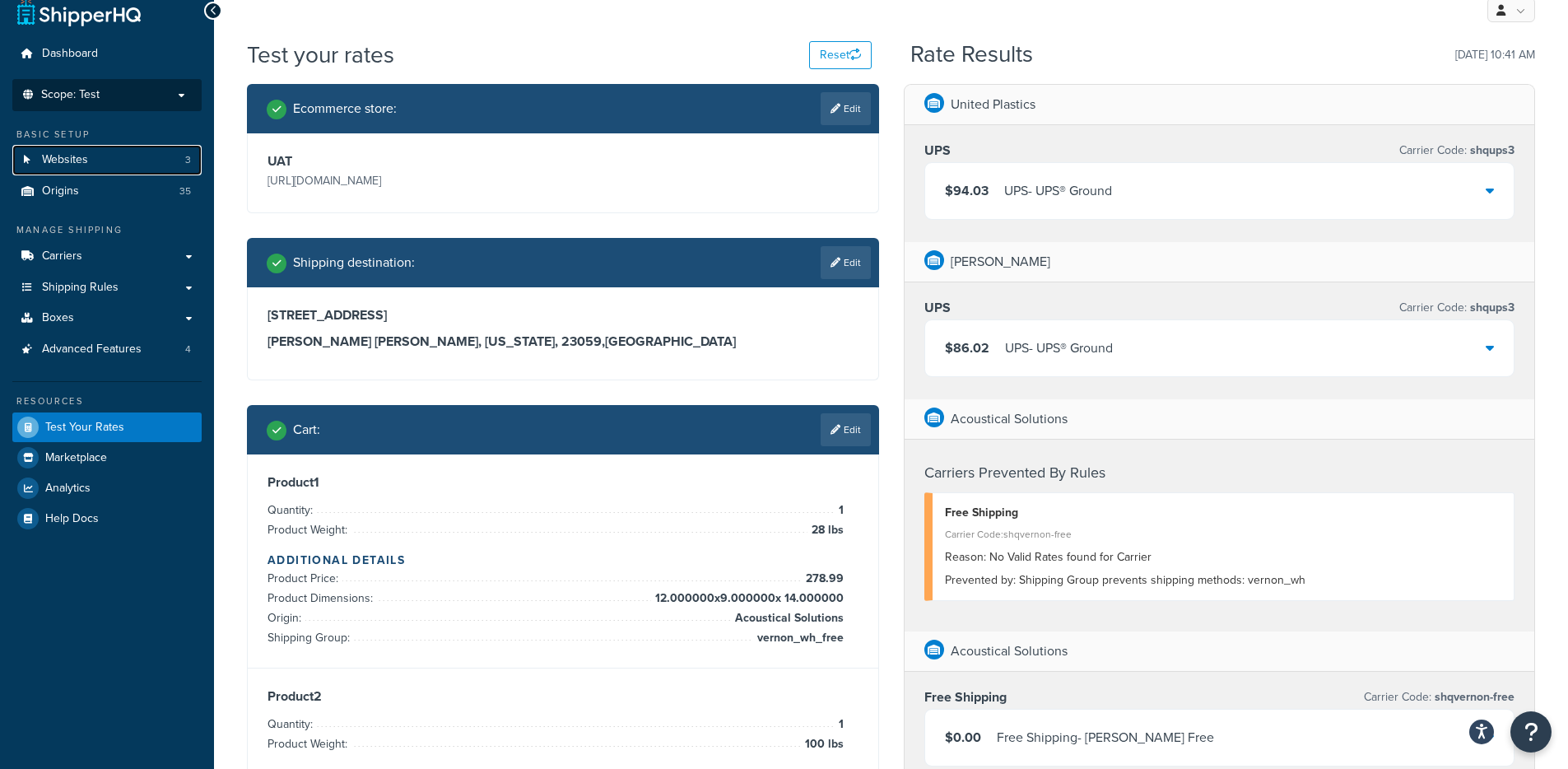
scroll to position [0, 0]
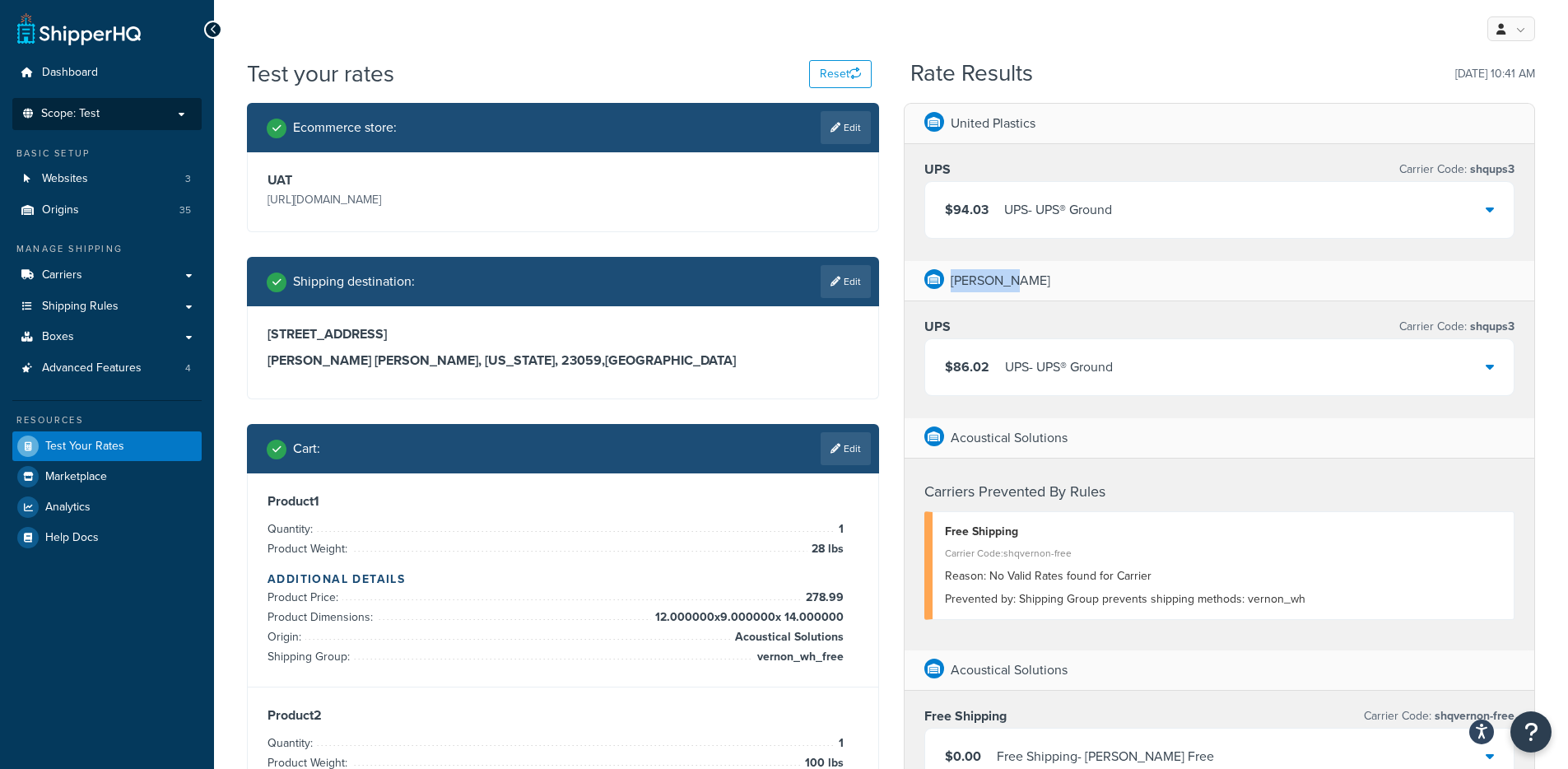
drag, startPoint x: 954, startPoint y: 285, endPoint x: 1013, endPoint y: 287, distance: 59.0
click at [1013, 287] on div "Blachford" at bounding box center [1221, 281] width 631 height 40
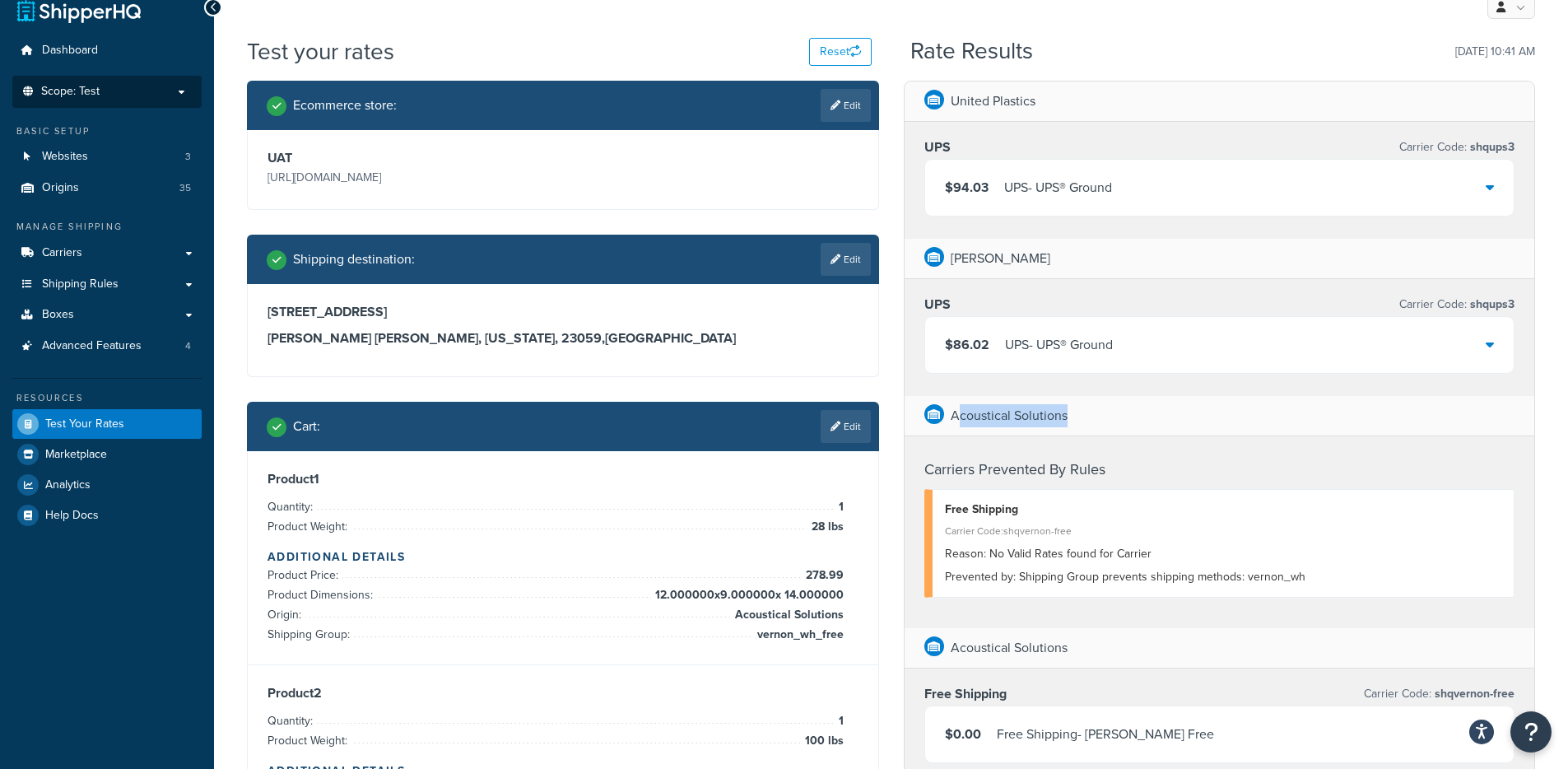
drag, startPoint x: 962, startPoint y: 420, endPoint x: 1123, endPoint y: 416, distance: 161.0
click at [1123, 416] on div "Acoustical Solutions" at bounding box center [1221, 416] width 631 height 40
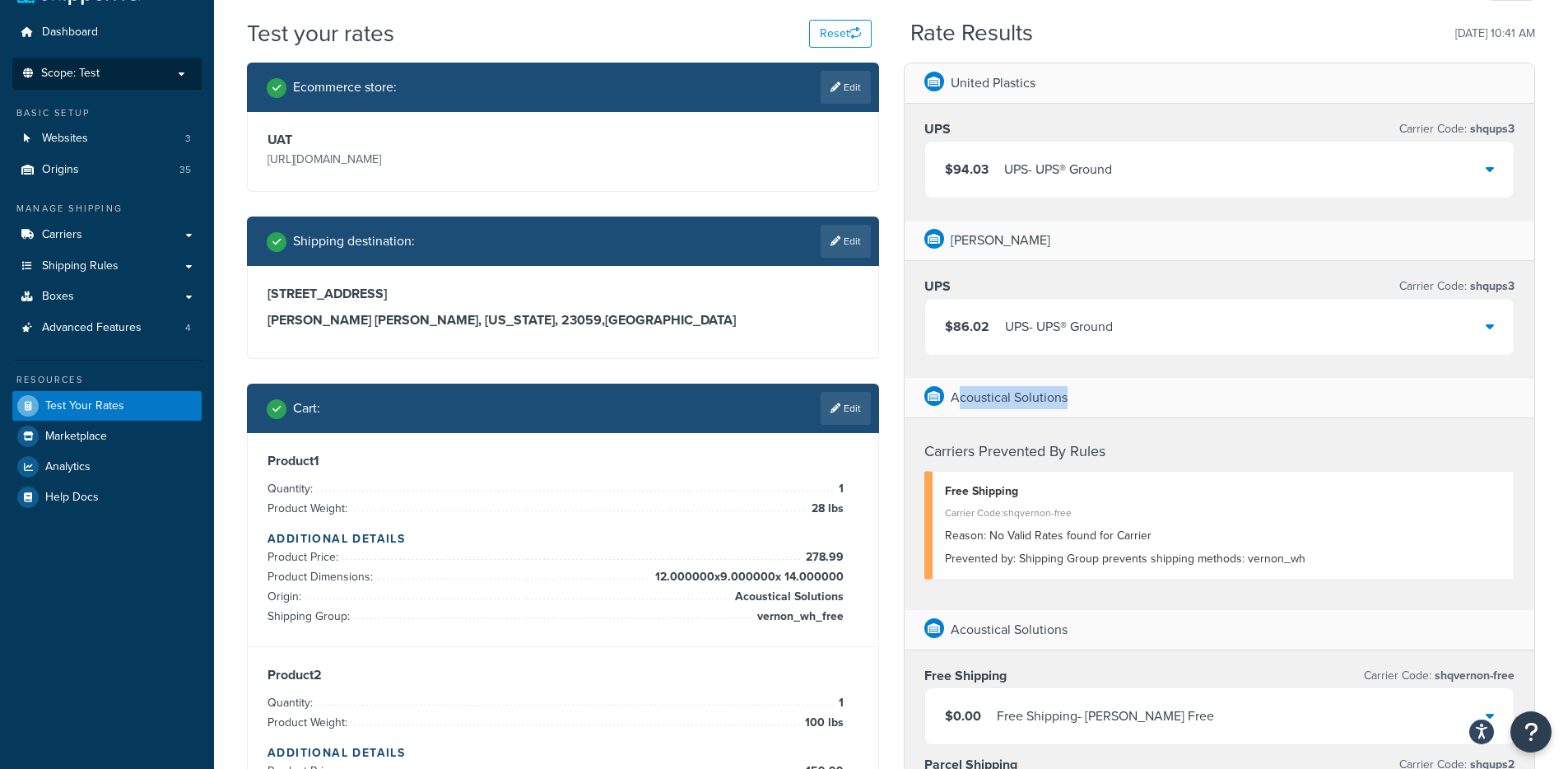
scroll to position [37, 0]
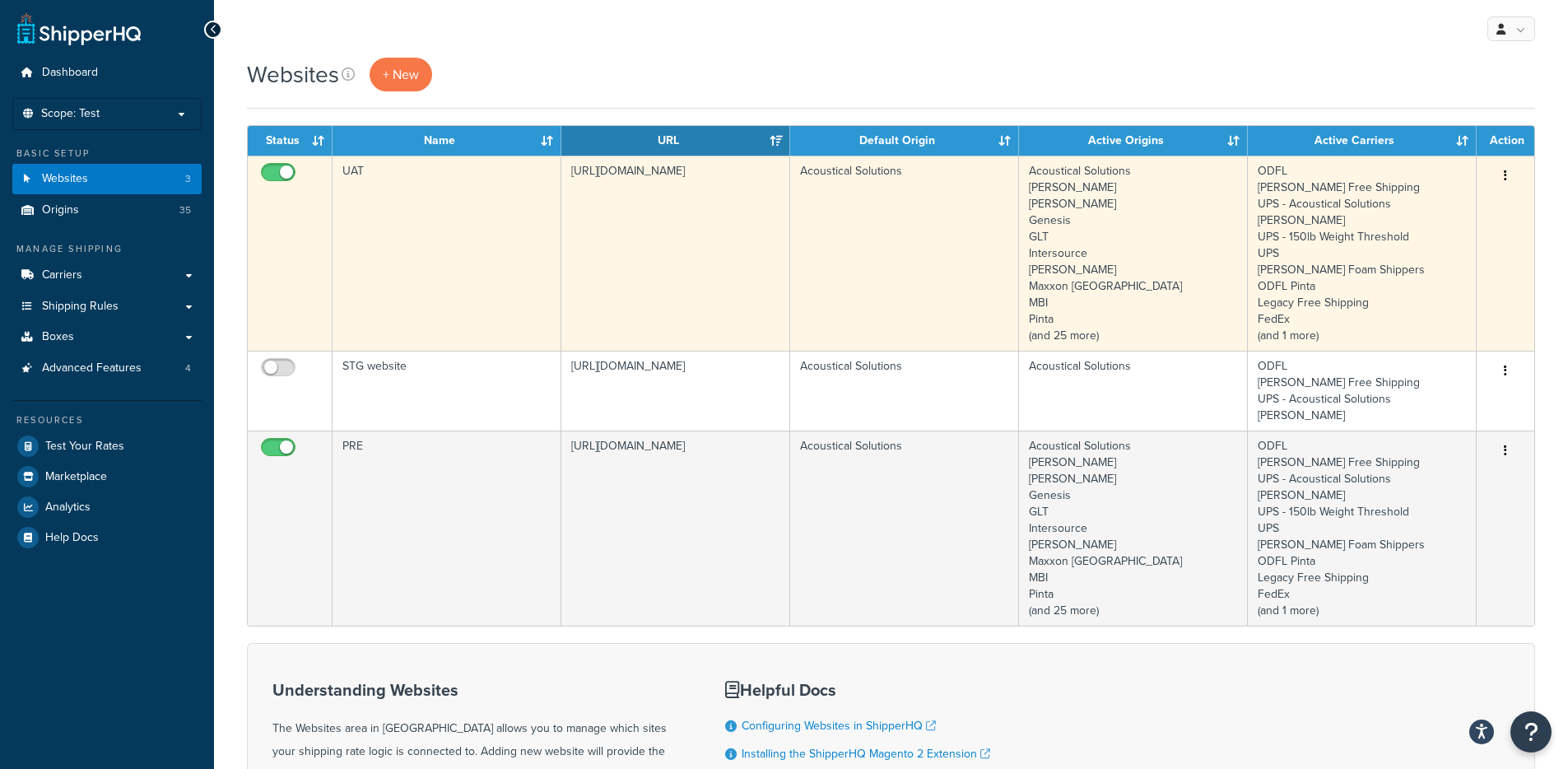
click at [463, 260] on td "UAT" at bounding box center [447, 253] width 229 height 195
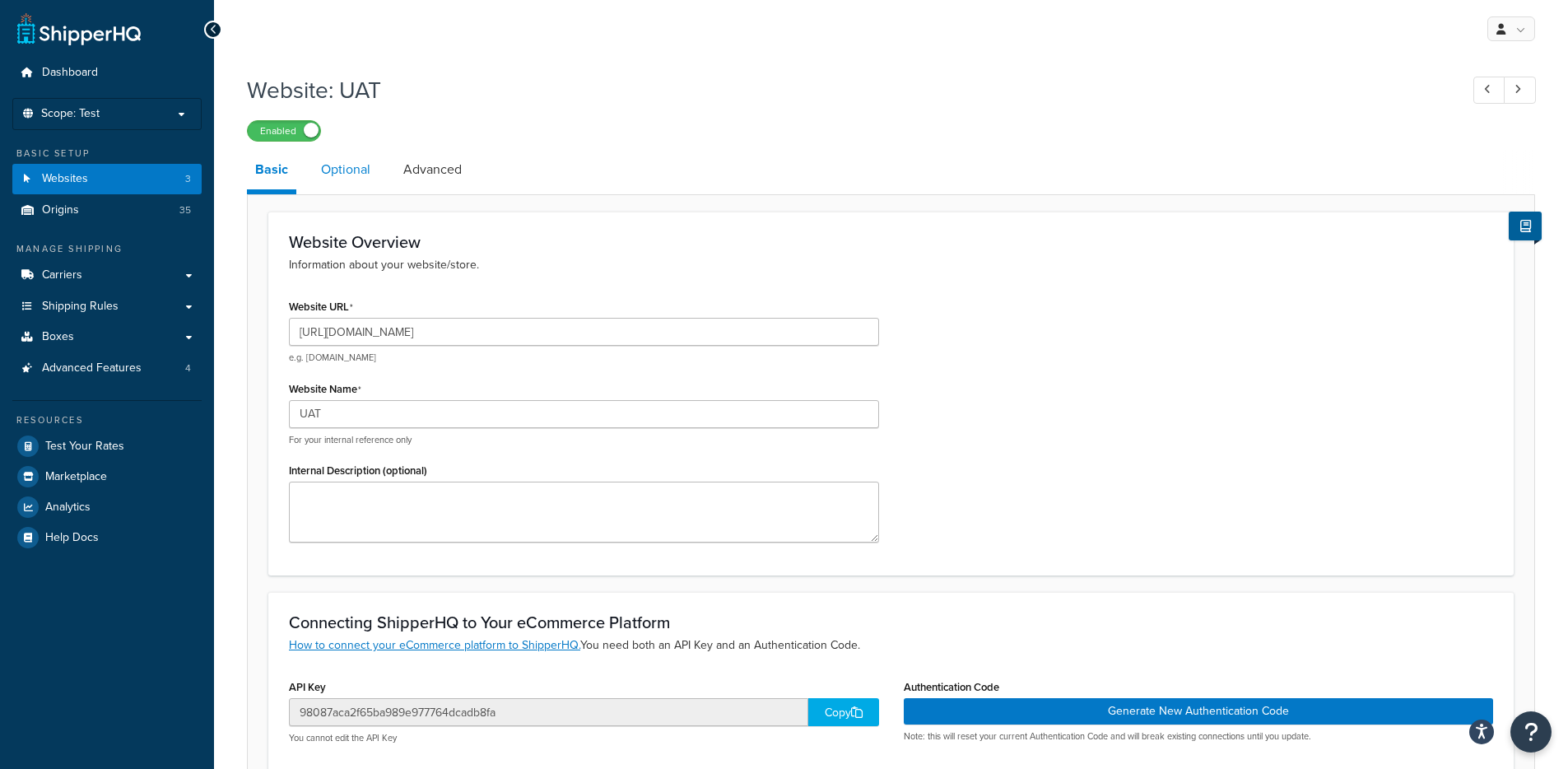
click at [366, 182] on link "Optional" at bounding box center [345, 170] width 66 height 39
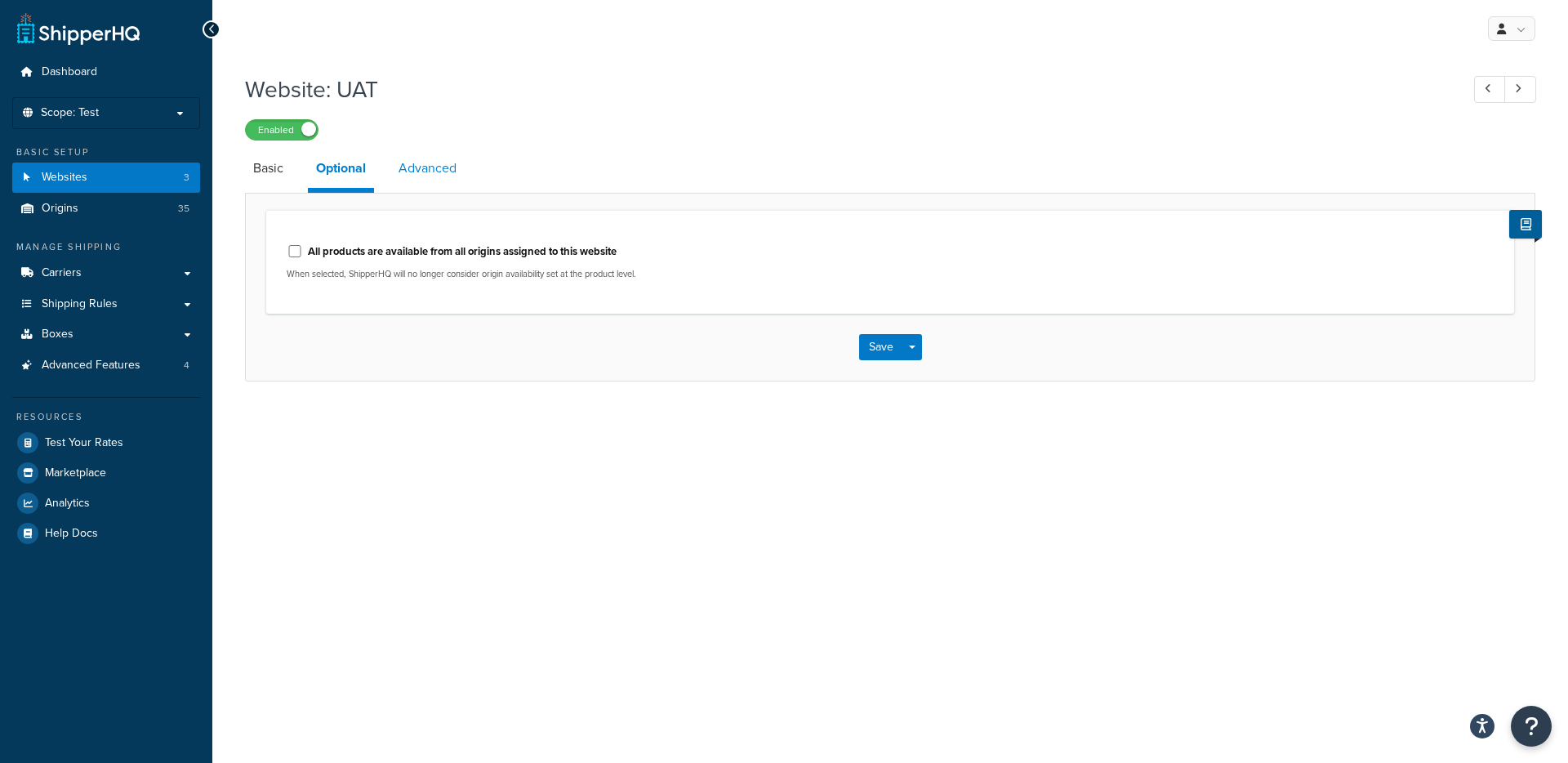
click at [418, 171] on link "Advanced" at bounding box center [427, 168] width 74 height 39
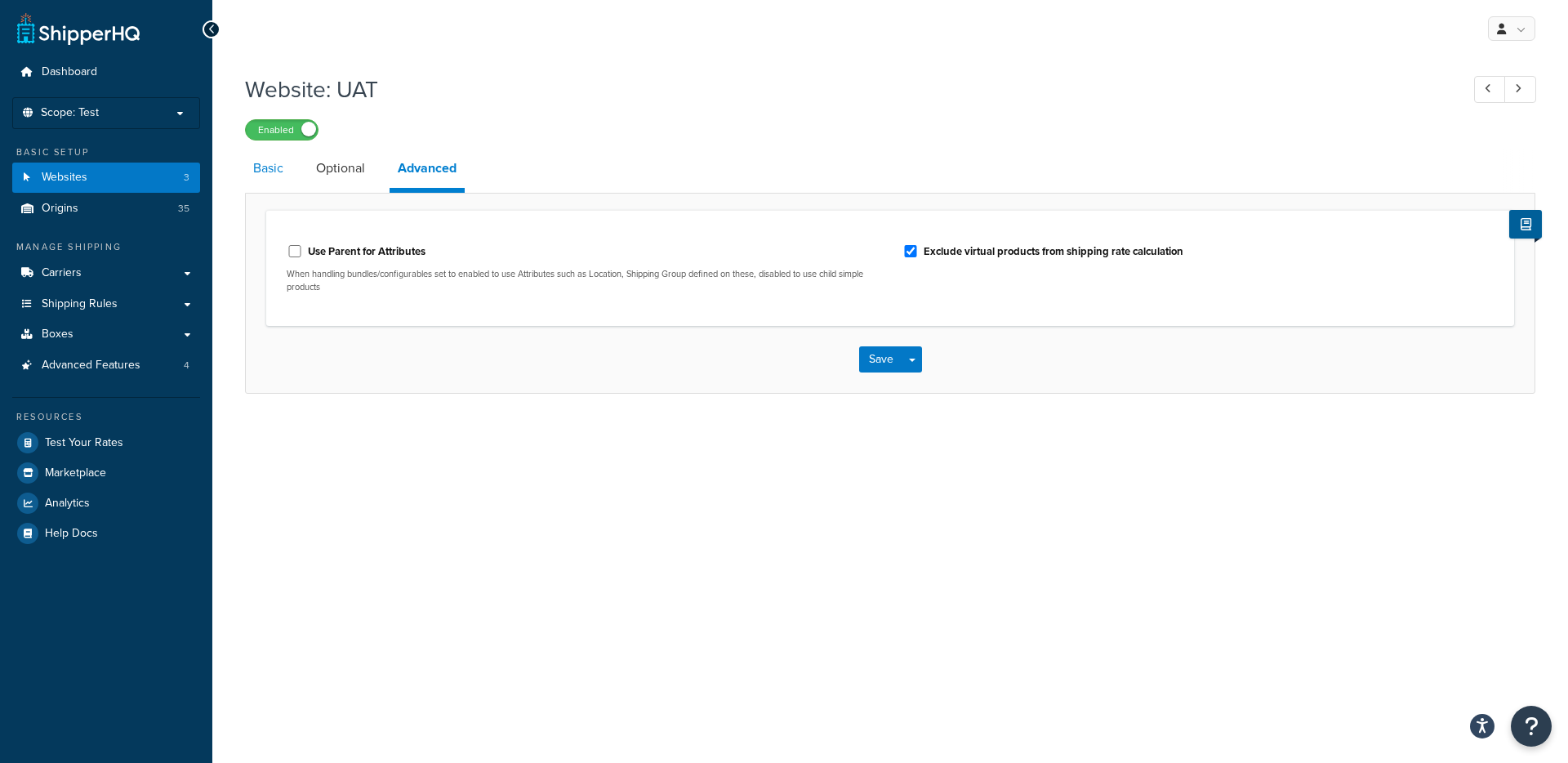
click at [285, 166] on link "Basic" at bounding box center [268, 168] width 47 height 39
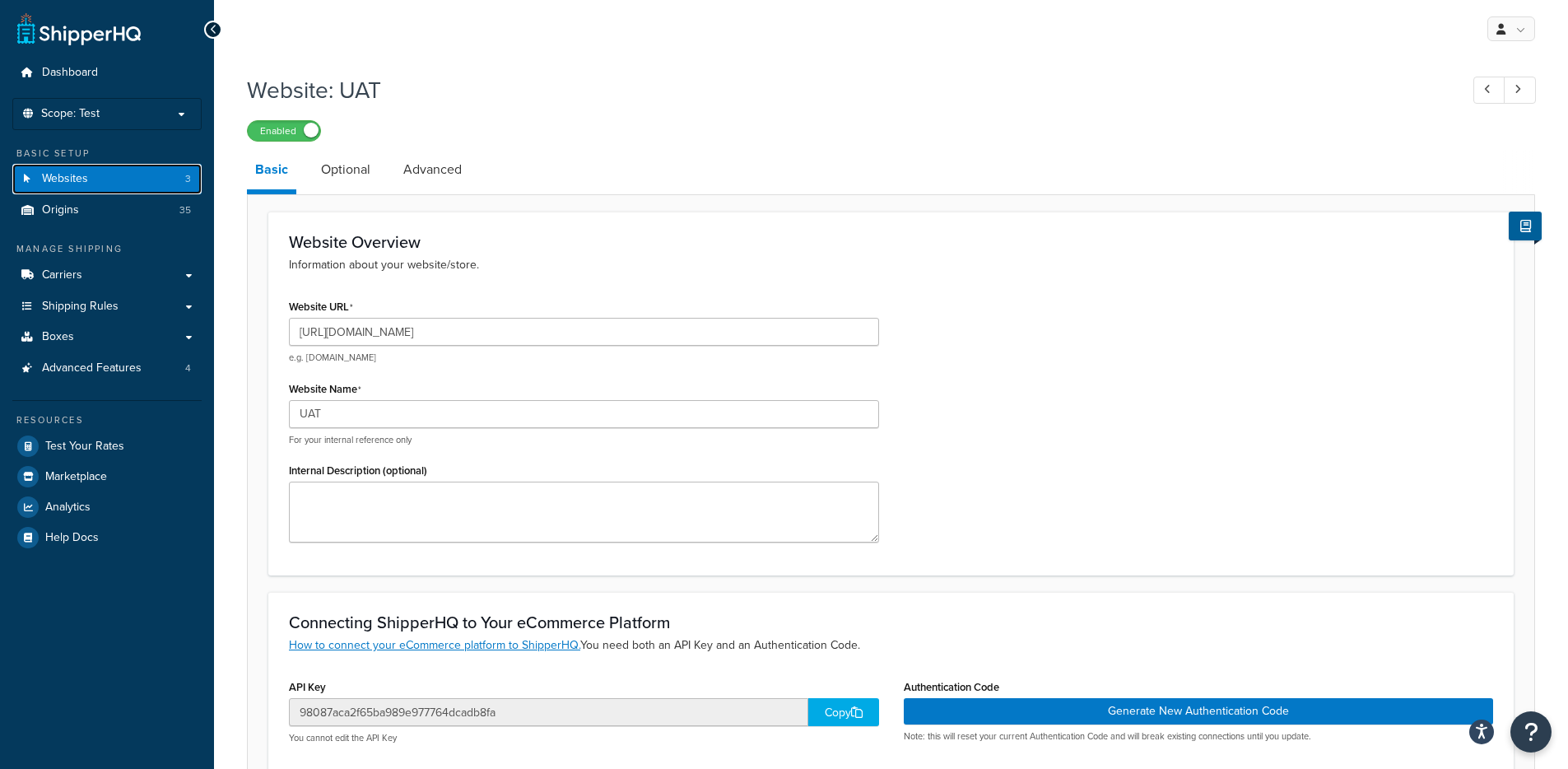
click at [138, 174] on link "Websites 3" at bounding box center [107, 178] width 189 height 31
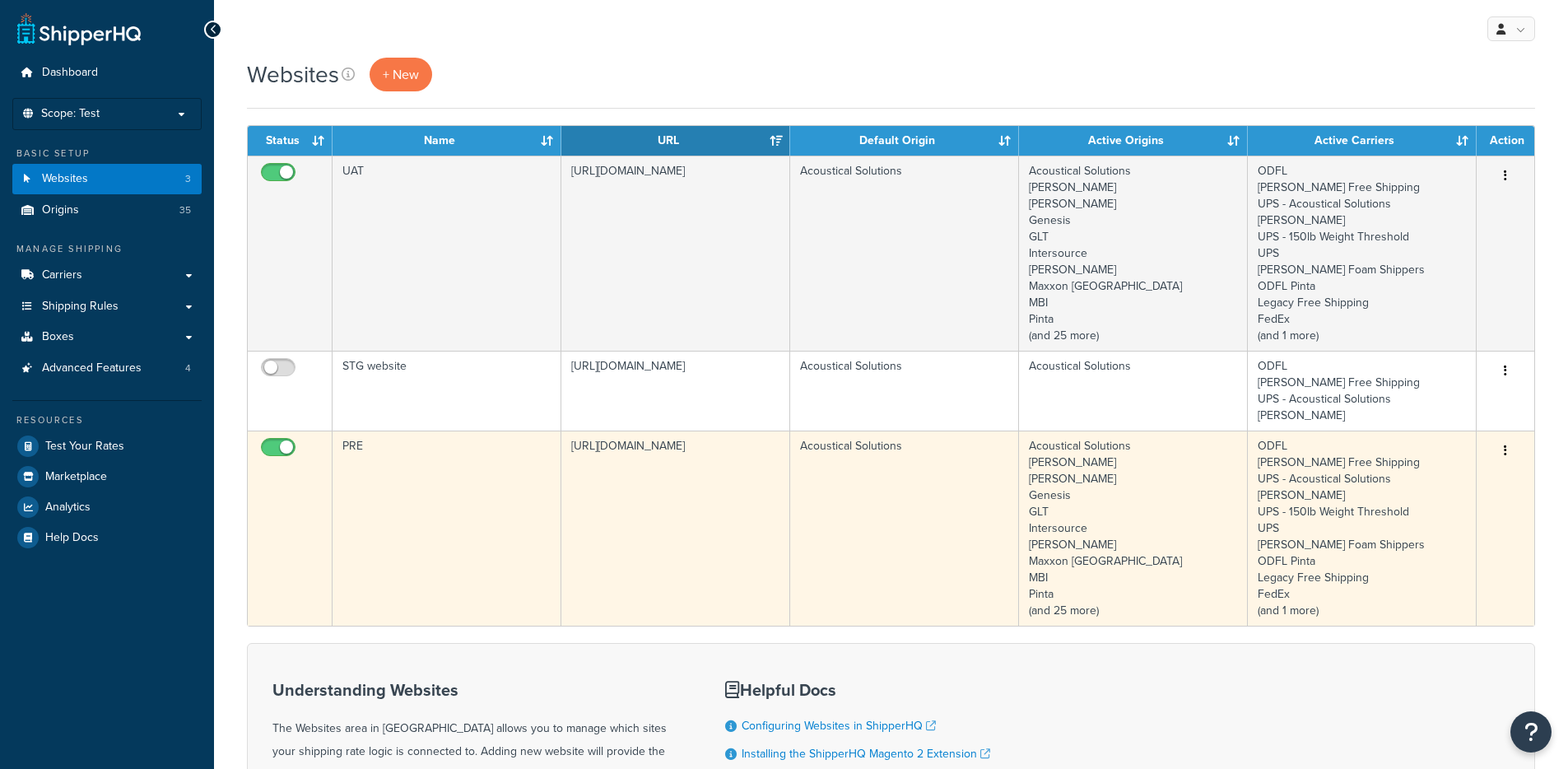
click at [424, 500] on td "PRE" at bounding box center [447, 528] width 229 height 195
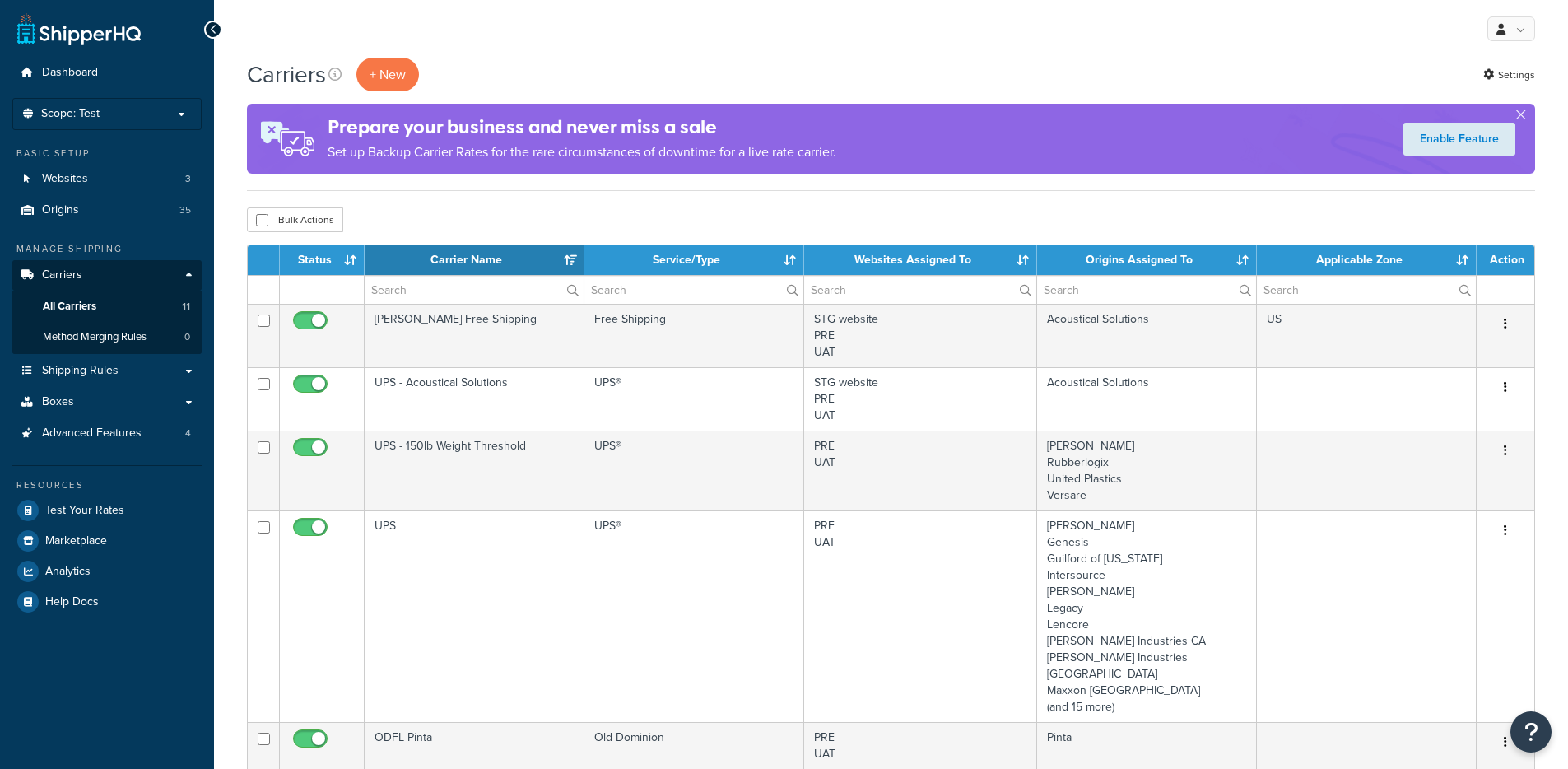
select select "15"
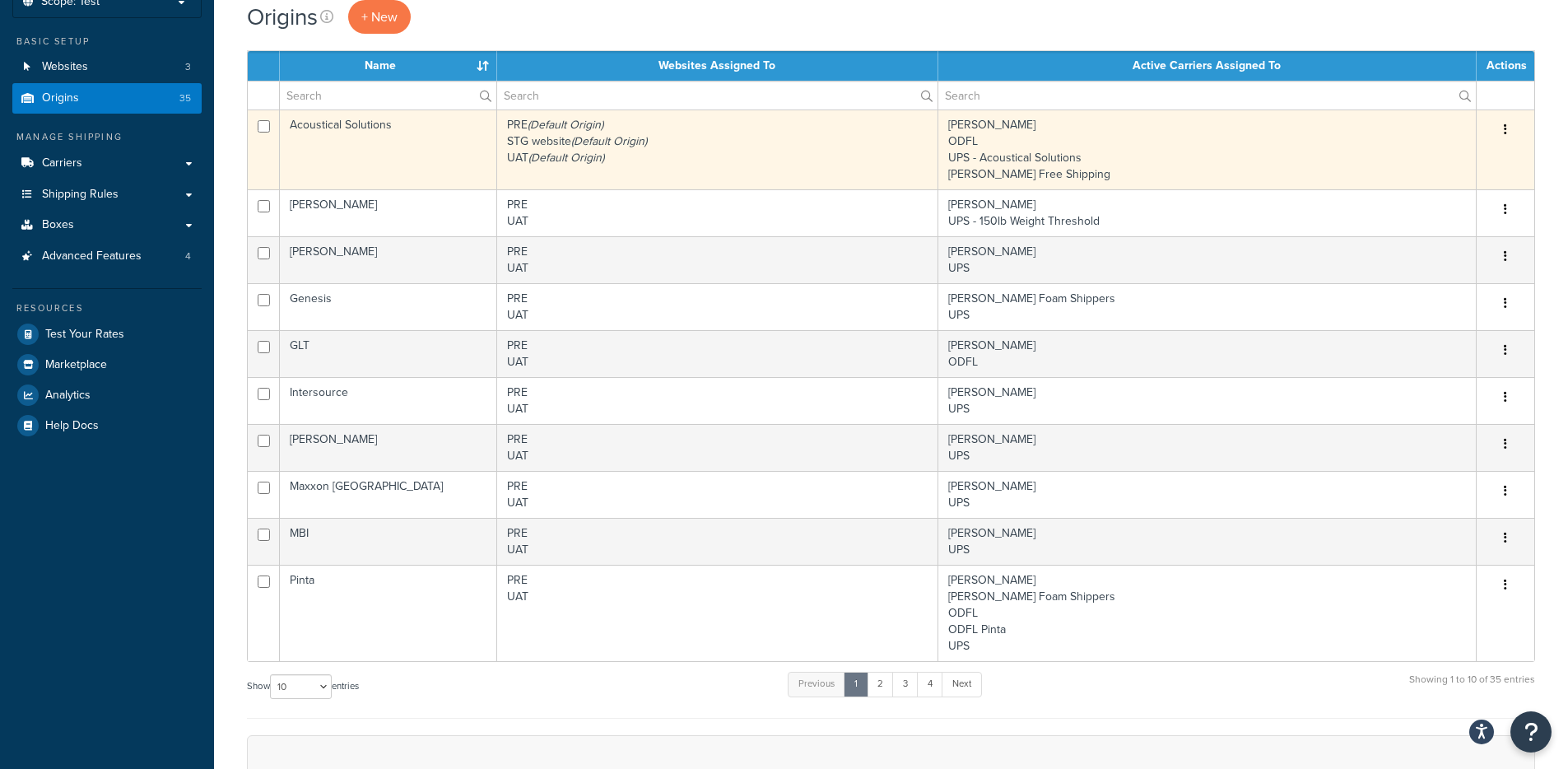
scroll to position [111, 0]
click at [1508, 129] on button "button" at bounding box center [1505, 130] width 23 height 27
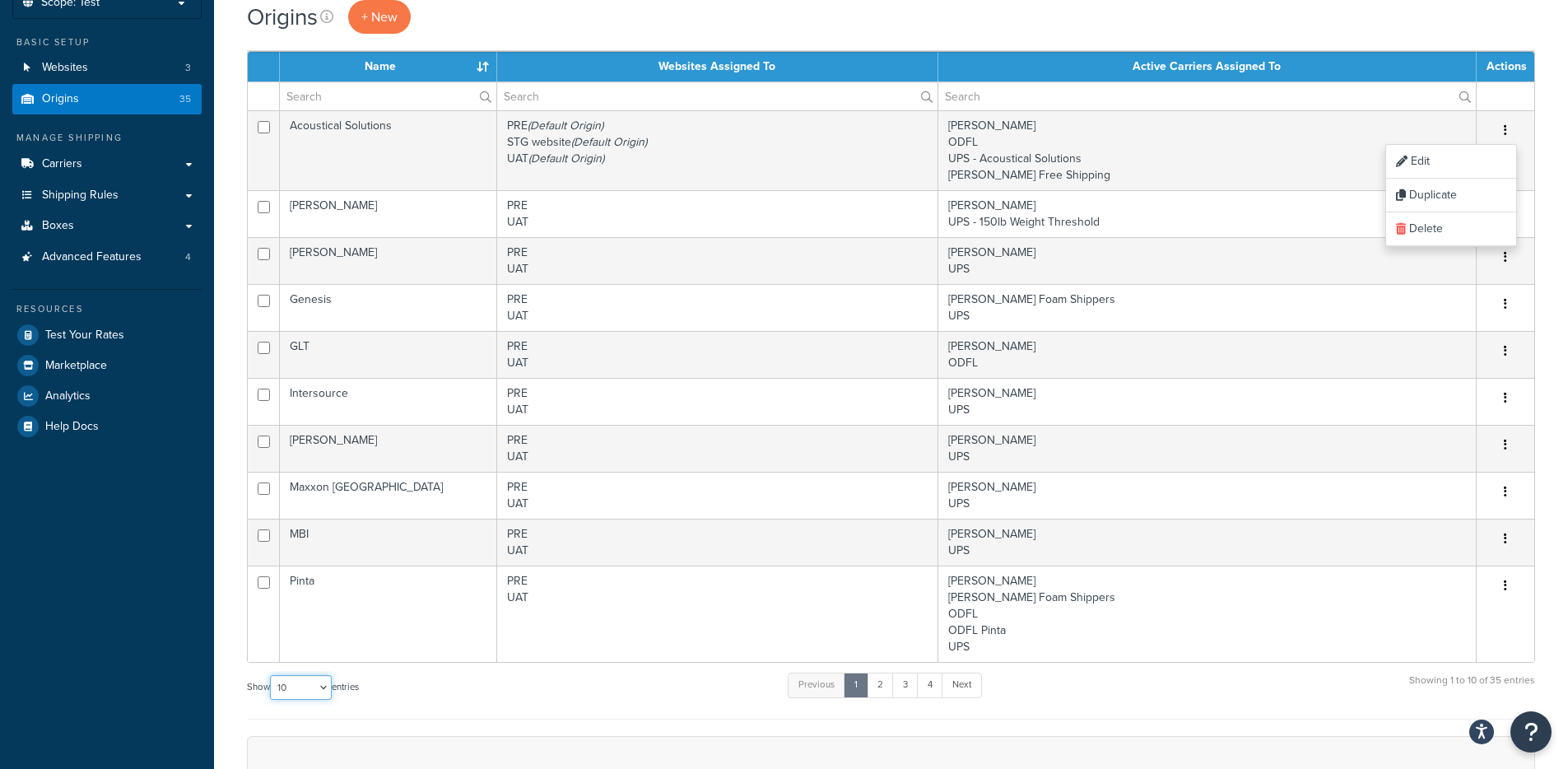
click at [316, 692] on select "10 15 25 50 100 1000" at bounding box center [301, 687] width 62 height 25
select select "25"
click at [272, 675] on select "10 15 25 50 100 1000" at bounding box center [301, 687] width 62 height 25
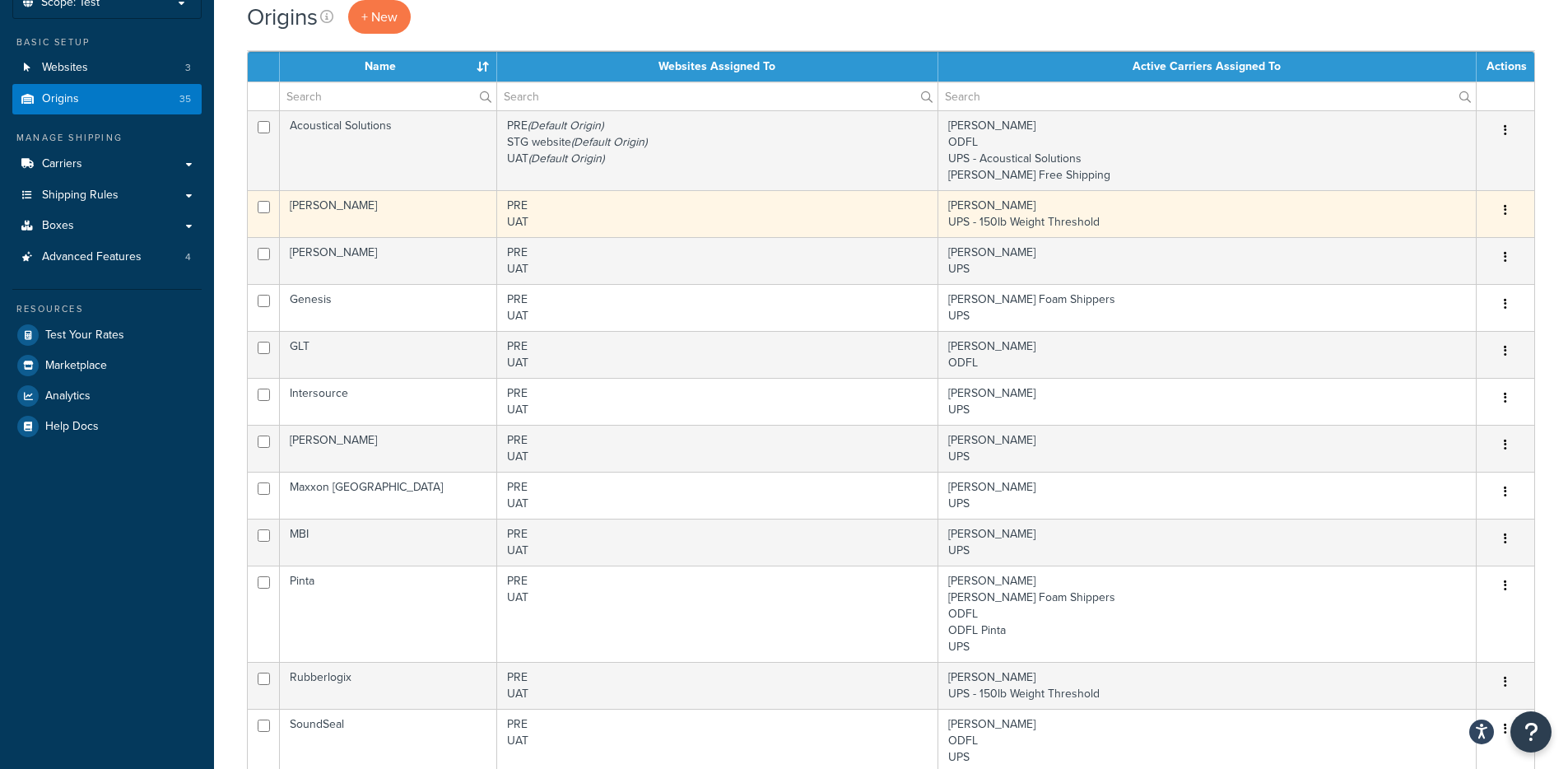
click at [1510, 209] on button "button" at bounding box center [1505, 210] width 23 height 27
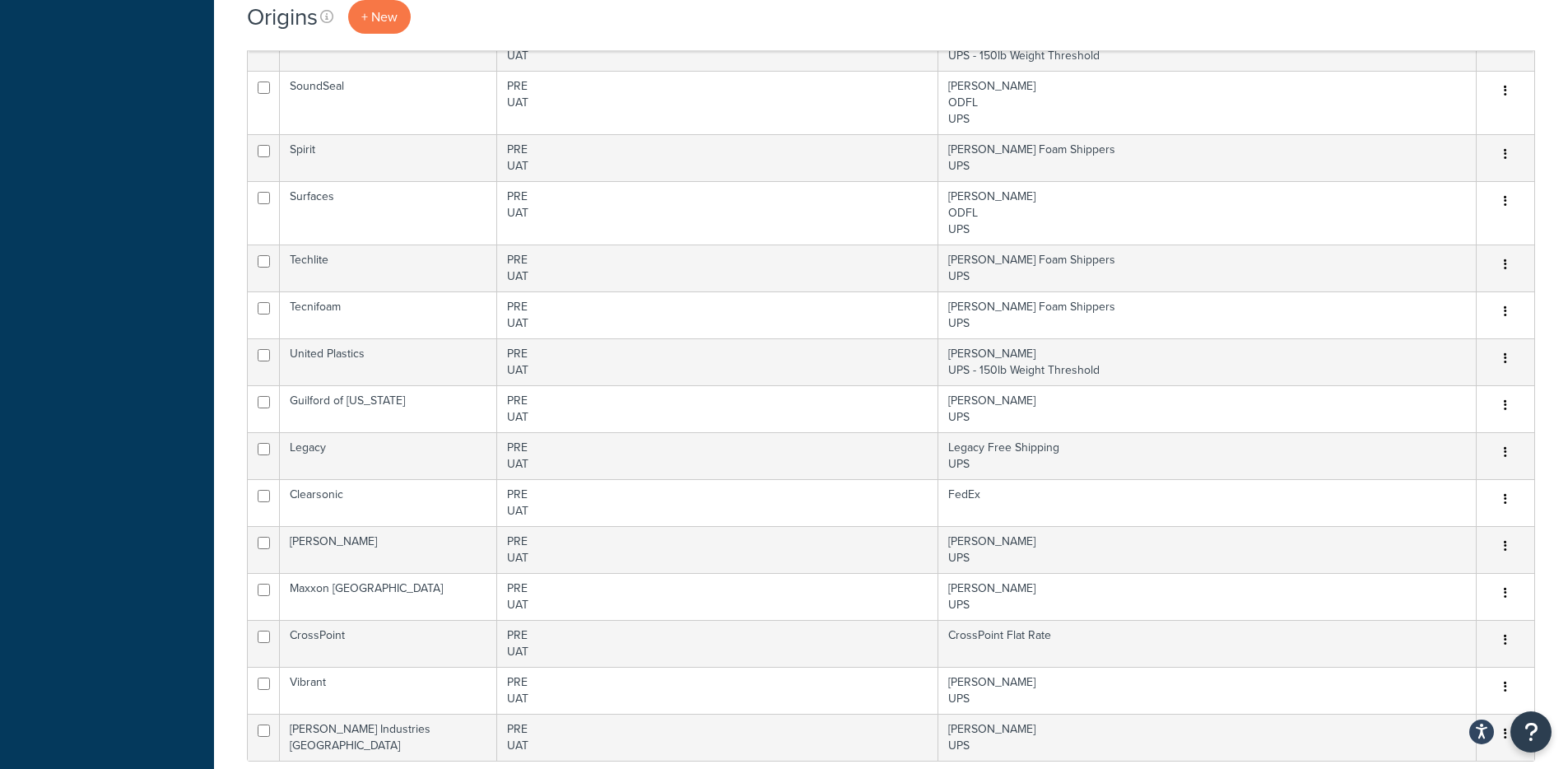
scroll to position [751, 0]
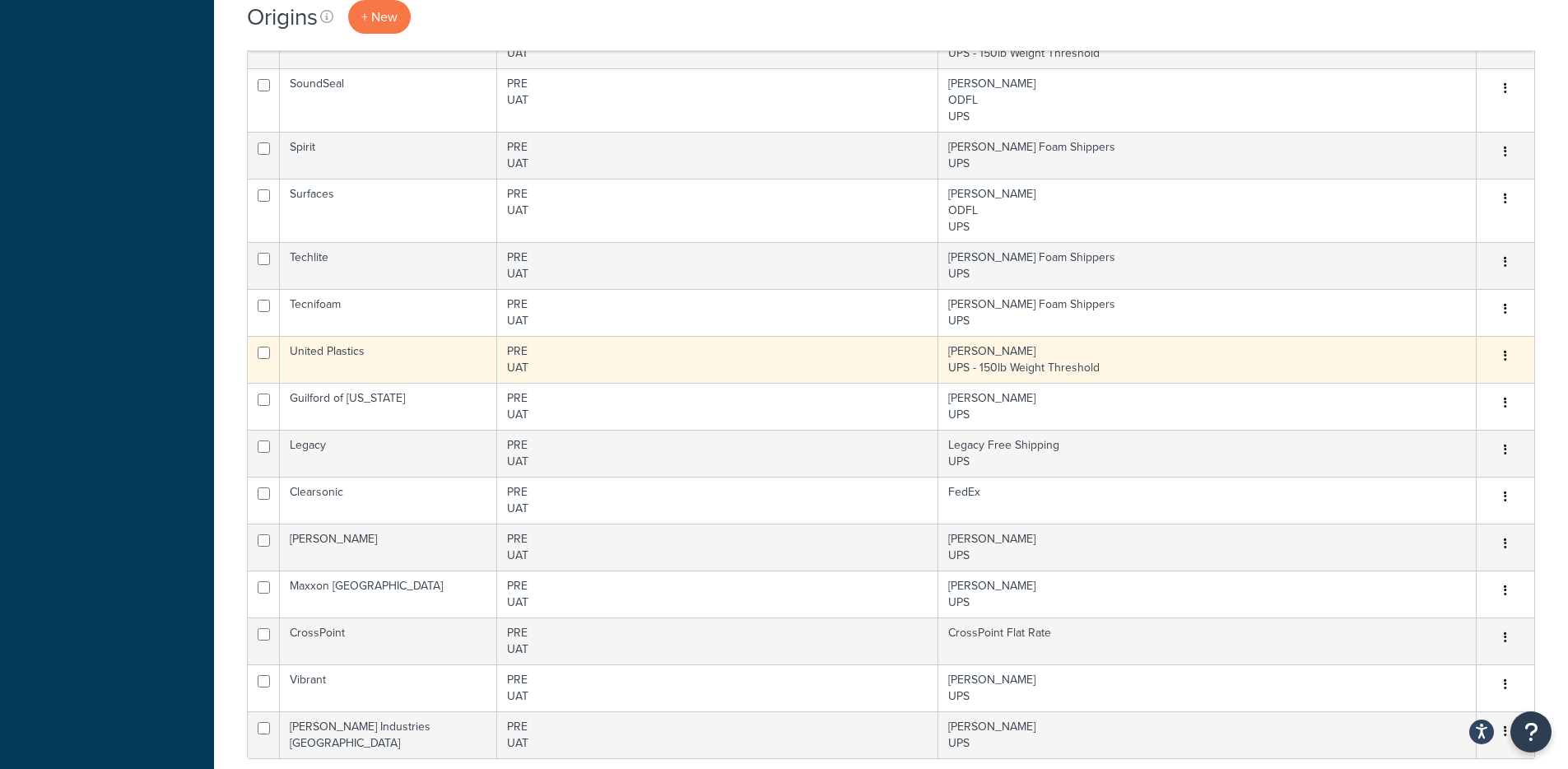
click at [1508, 354] on button "button" at bounding box center [1505, 356] width 23 height 27
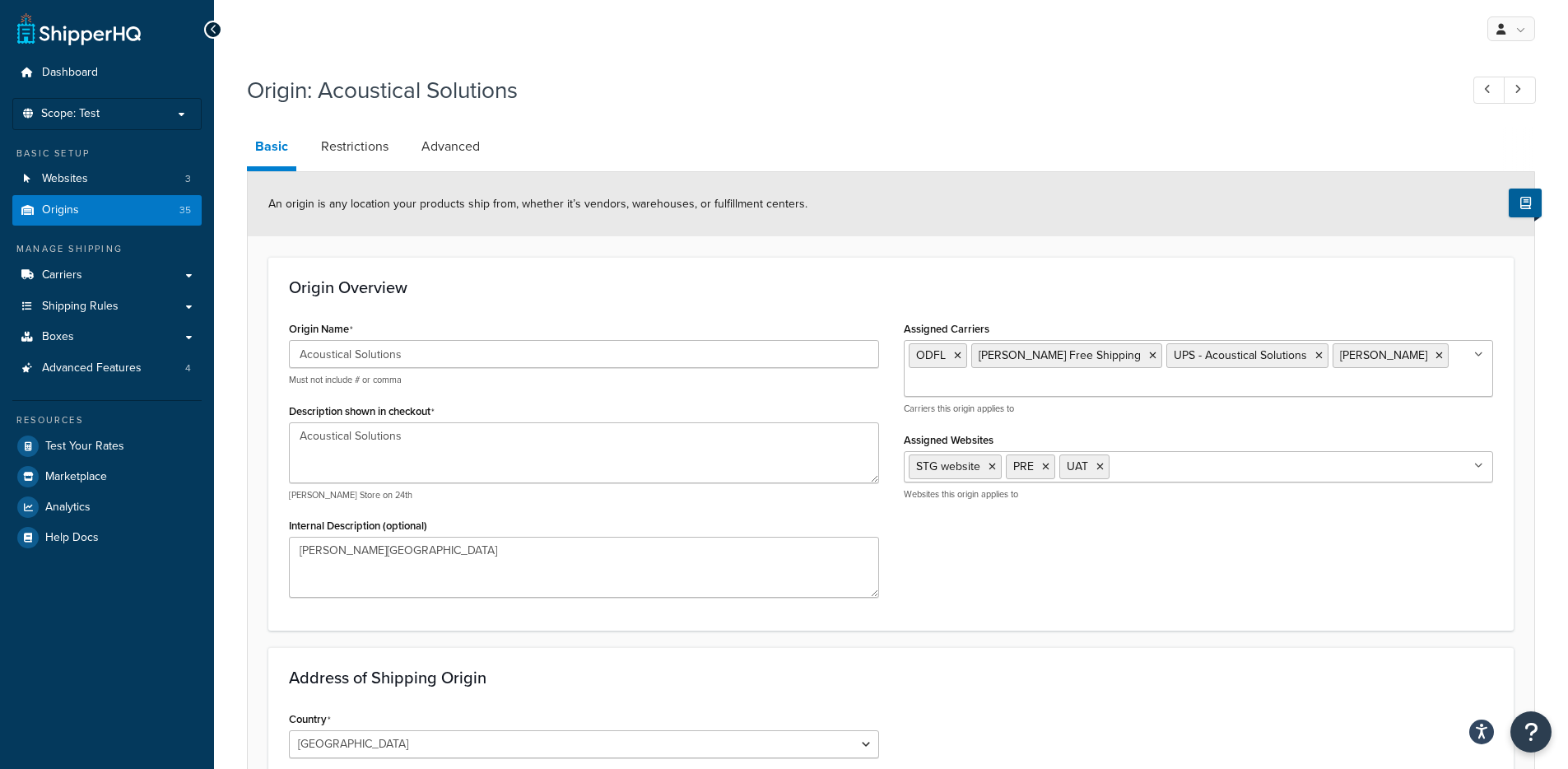
select select "46"
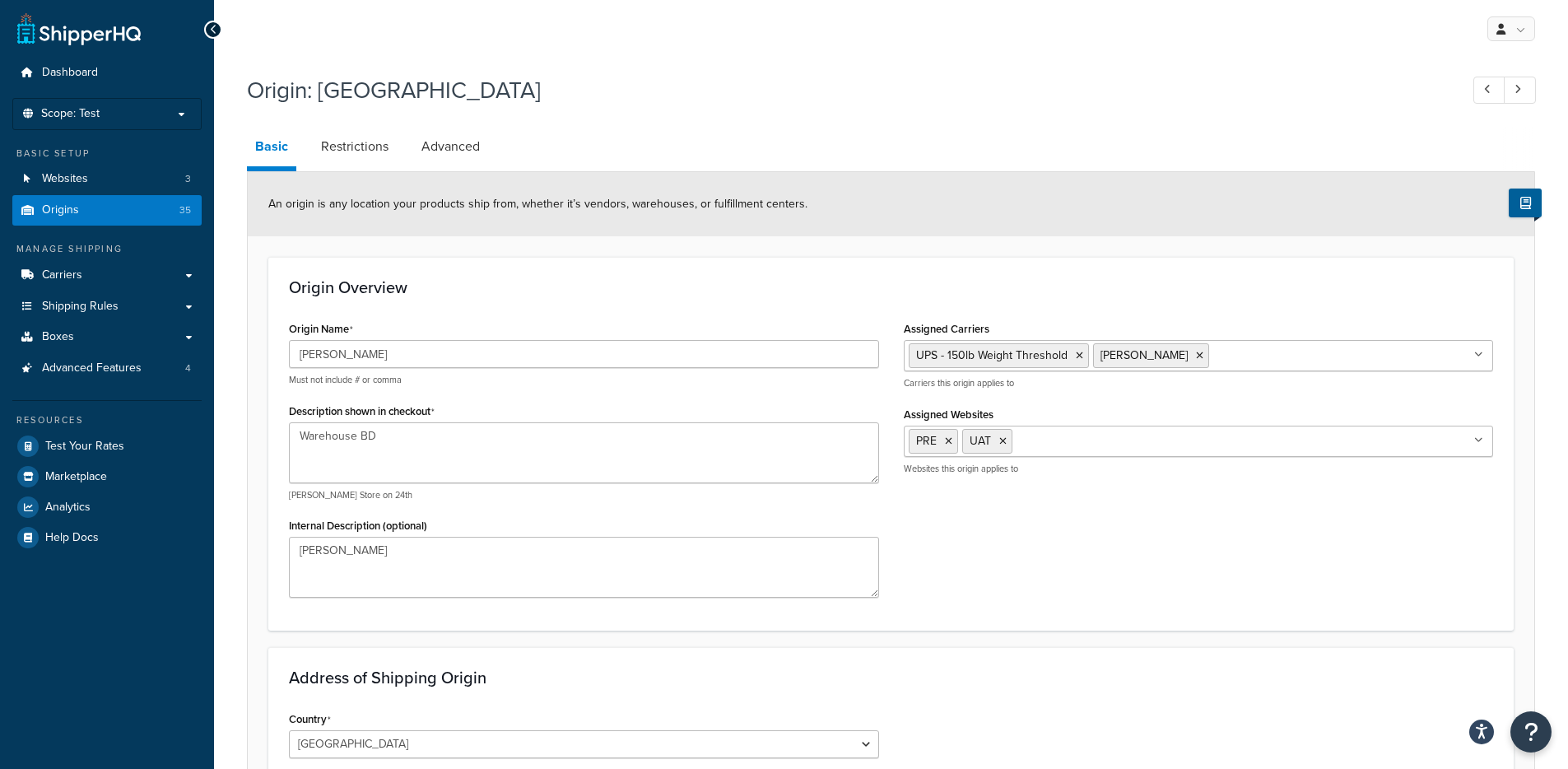
select select "13"
select select "33"
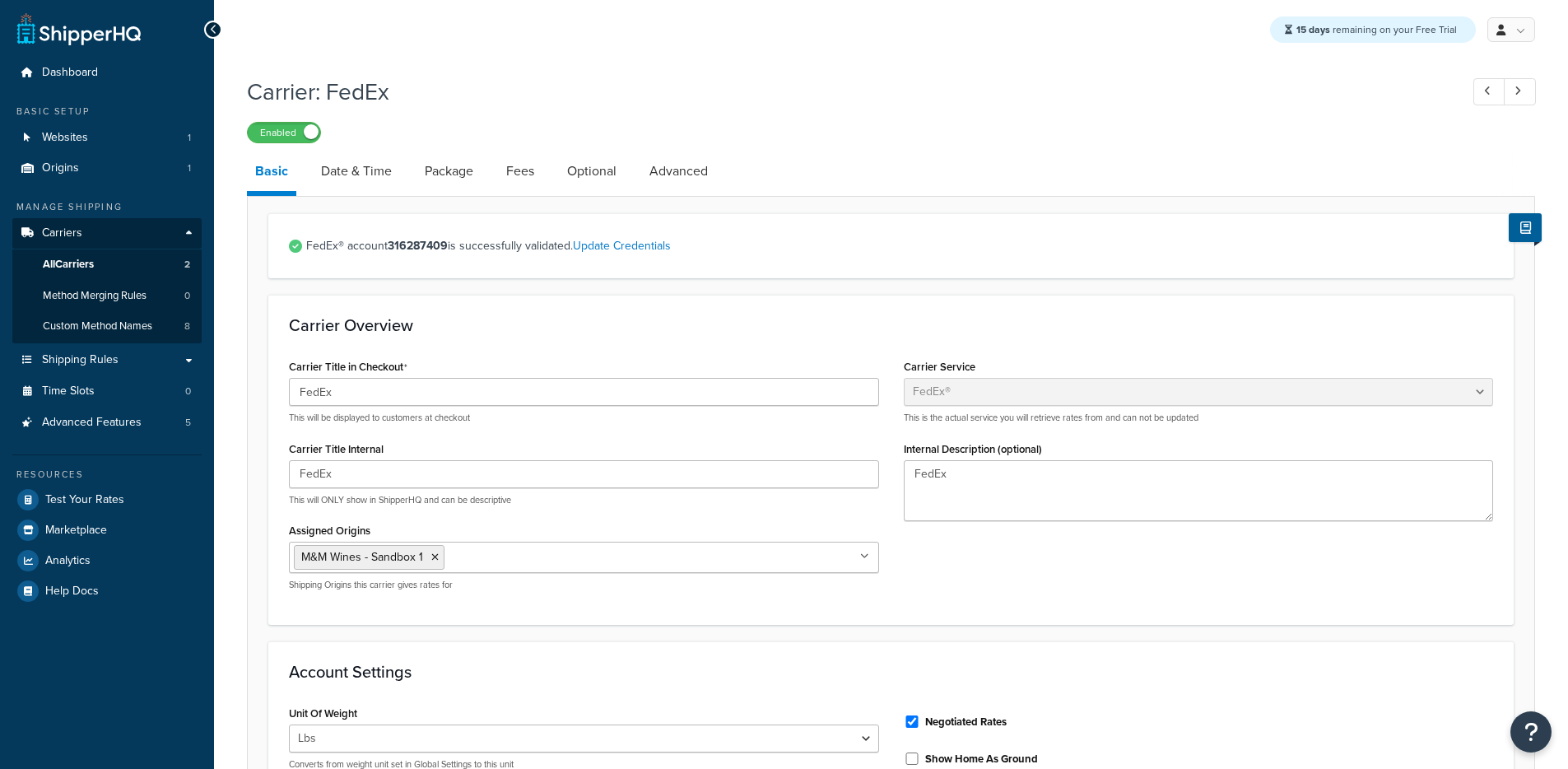
select select "fedEx"
select select "REGULAR_PICKUP"
select select "YOUR_PACKAGING"
click at [378, 174] on link "Date & Time" at bounding box center [356, 172] width 87 height 39
select select "E"
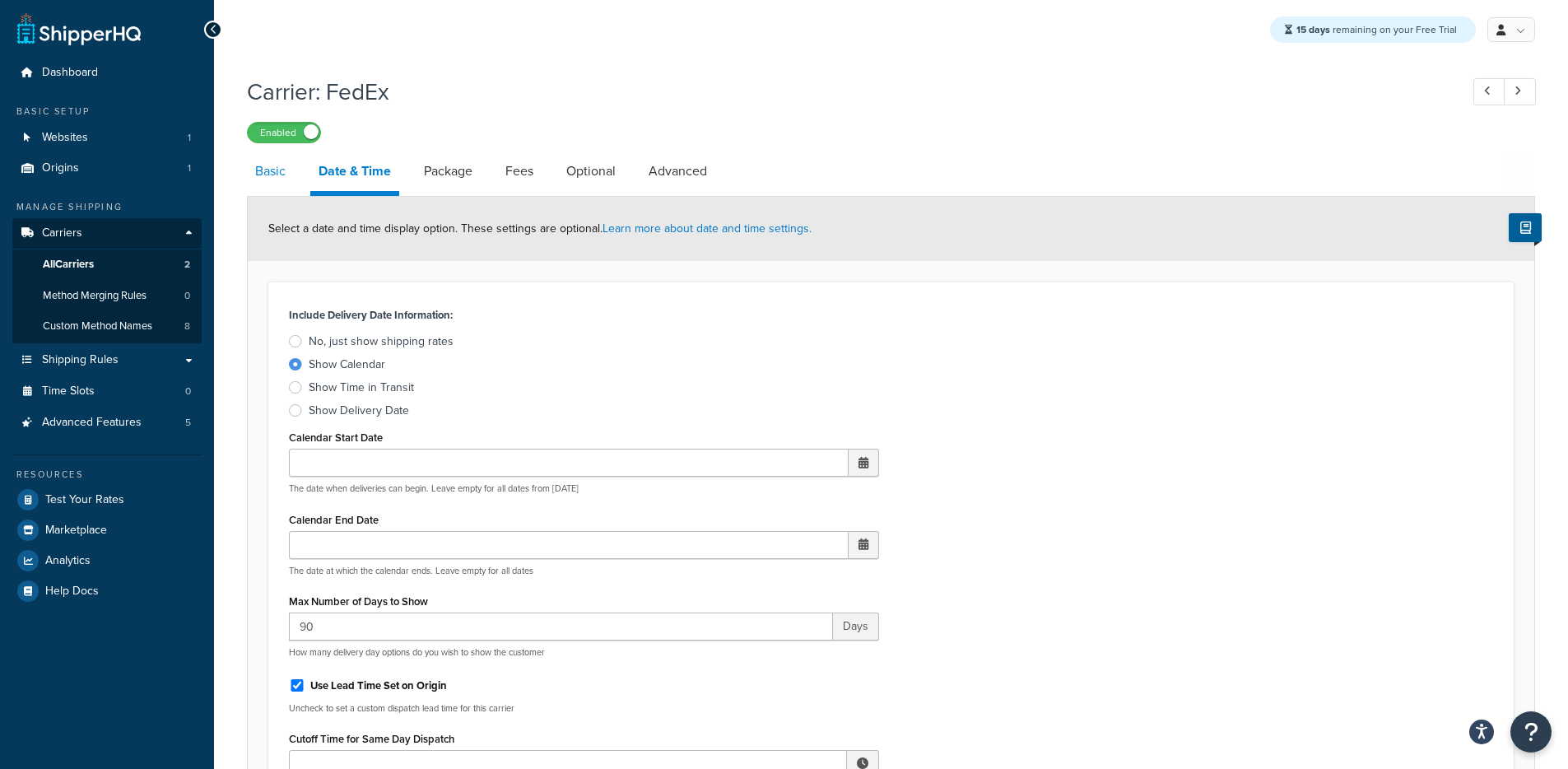
click at [289, 165] on link "Basic" at bounding box center [270, 172] width 47 height 39
select select "fedEx"
select select "REGULAR_PICKUP"
select select "YOUR_PACKAGING"
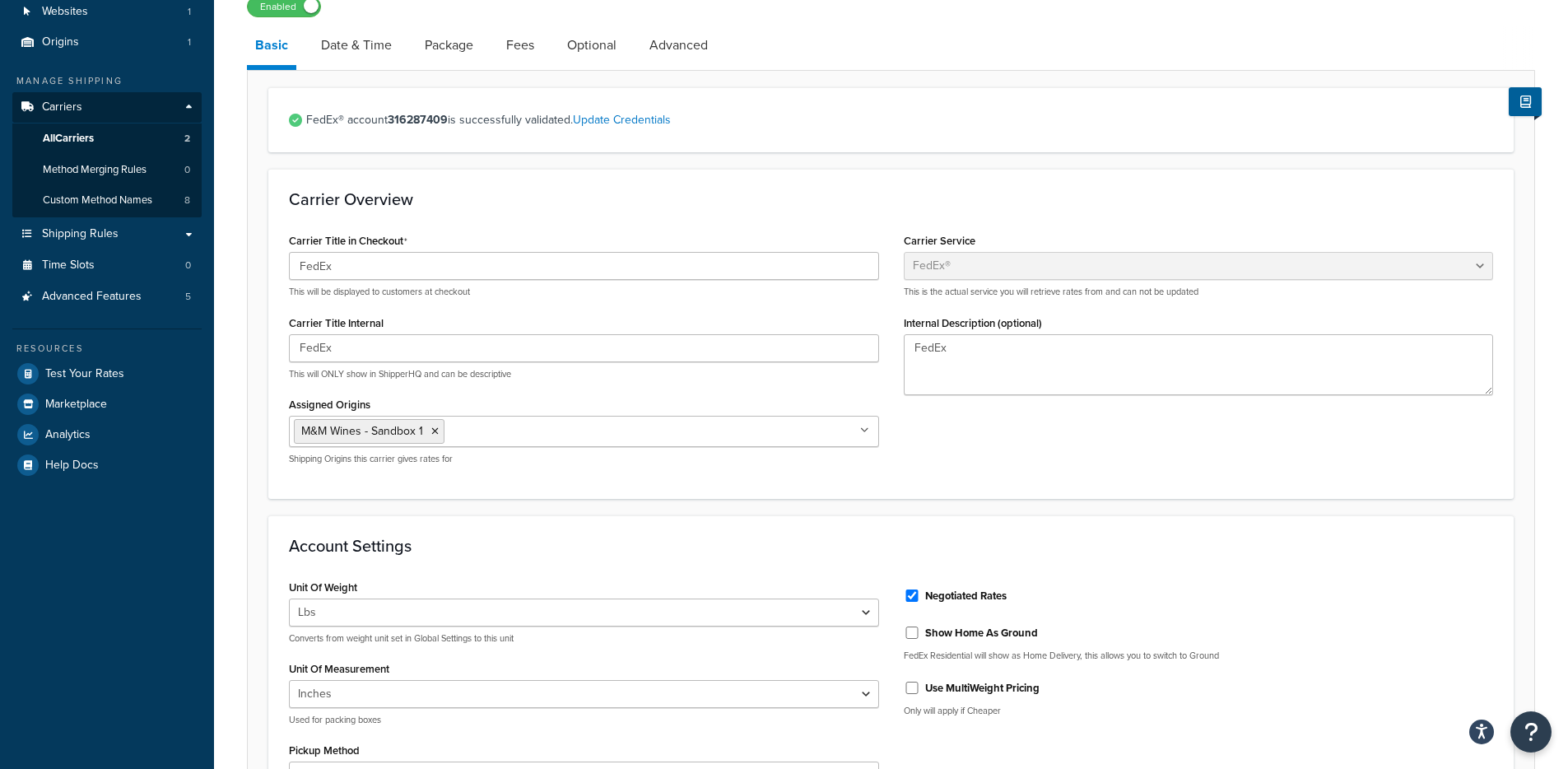
scroll to position [872, 0]
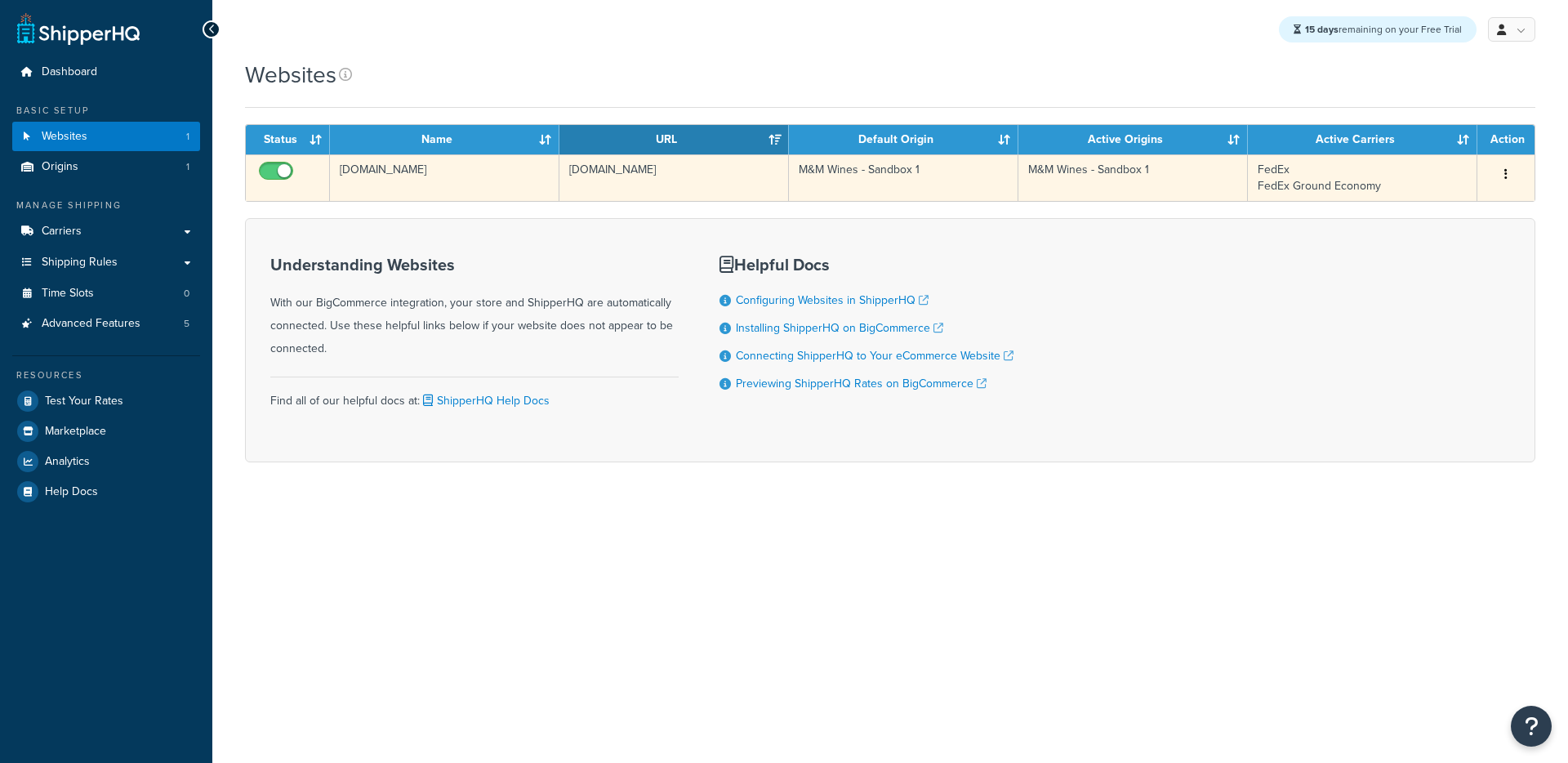
click at [472, 196] on td "[DOMAIN_NAME]" at bounding box center [444, 178] width 230 height 47
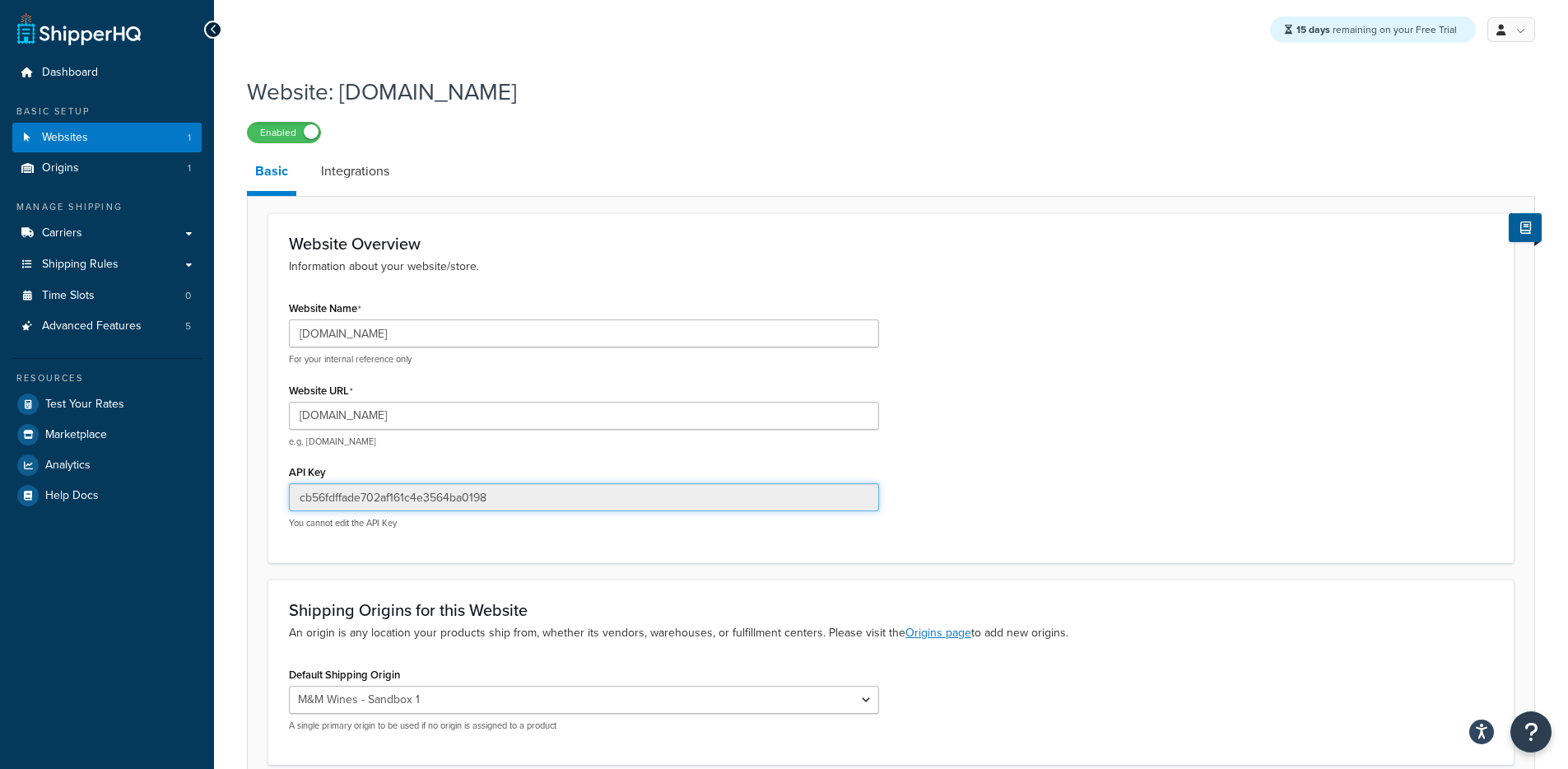
click at [380, 495] on input "cb56fdffade702af161c4e3564ba0198" at bounding box center [584, 497] width 591 height 28
